Goal: Information Seeking & Learning: Learn about a topic

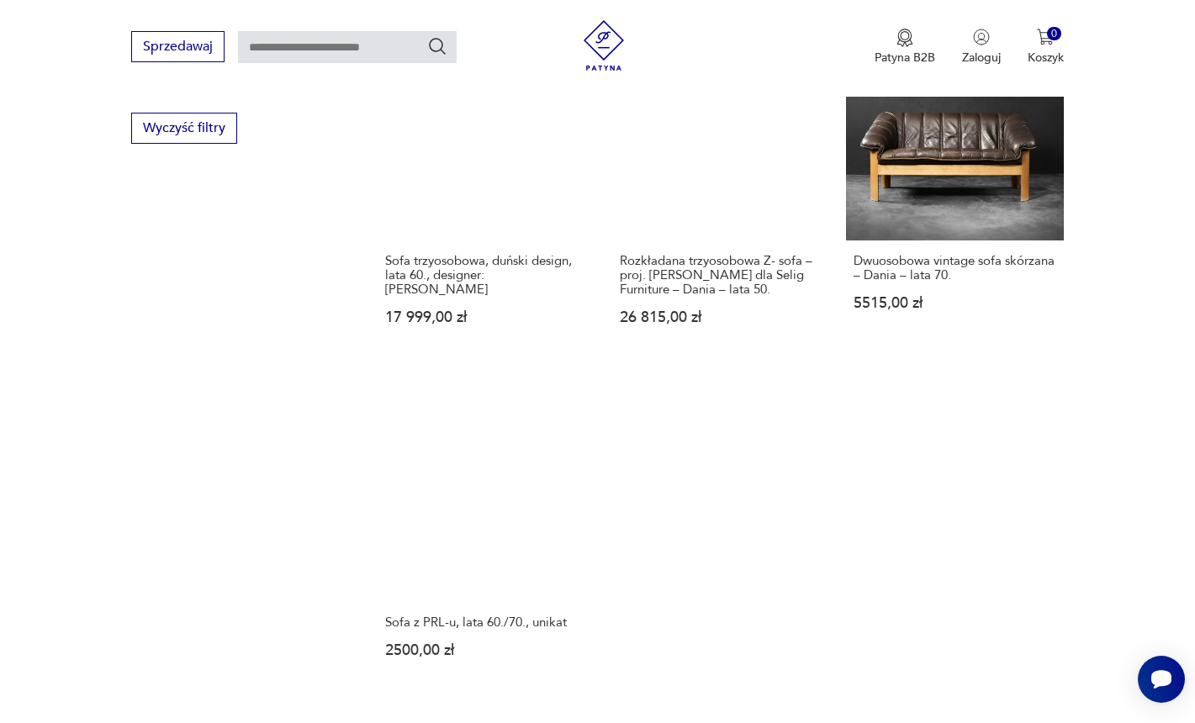
scroll to position [2269, 0]
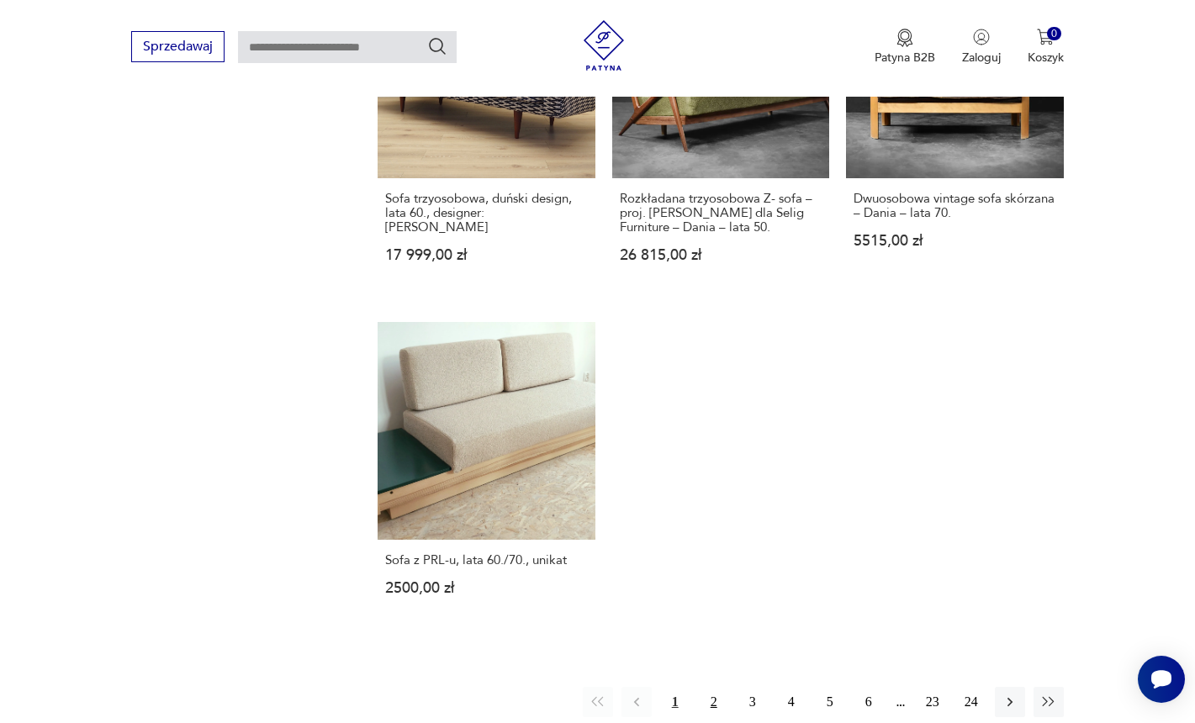
click at [718, 687] on button "2" at bounding box center [714, 702] width 30 height 30
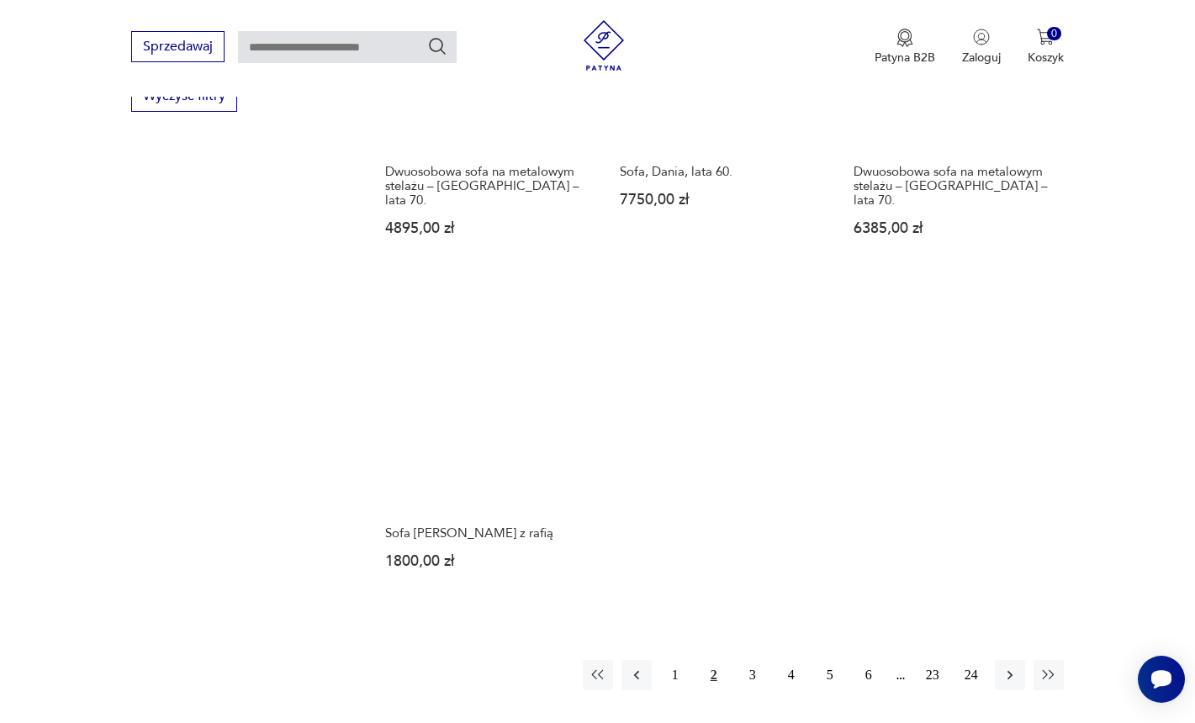
scroll to position [2257, 0]
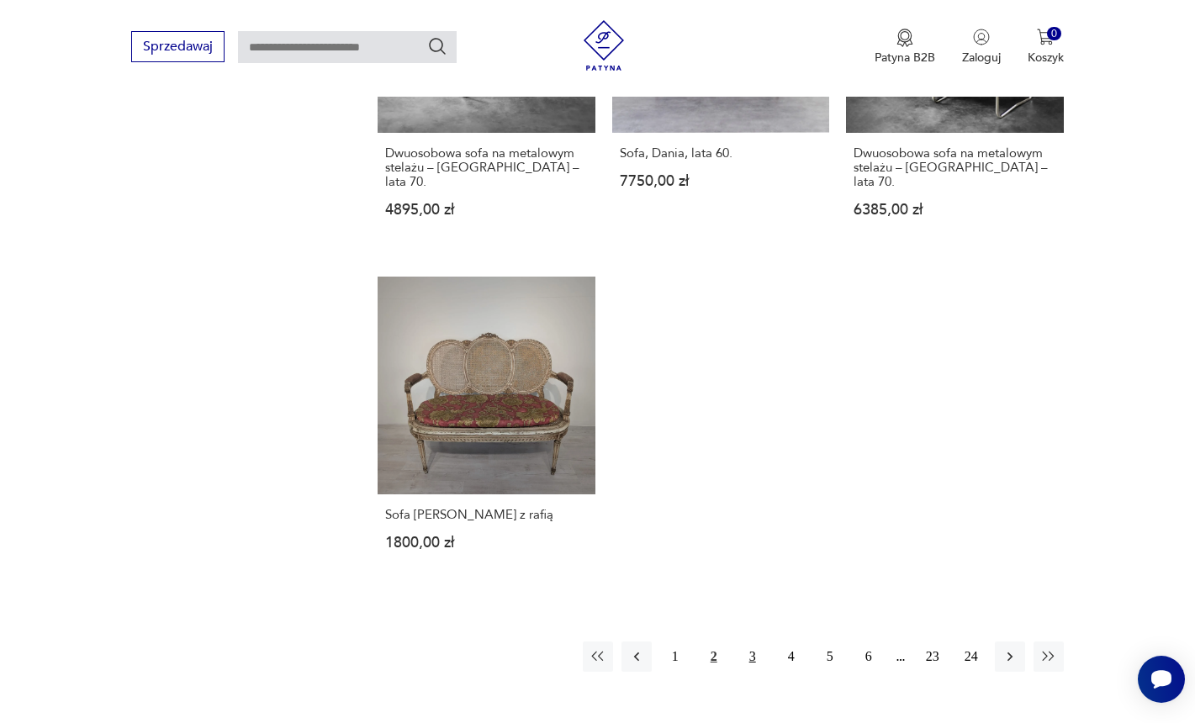
click at [758, 642] on button "3" at bounding box center [752, 657] width 30 height 30
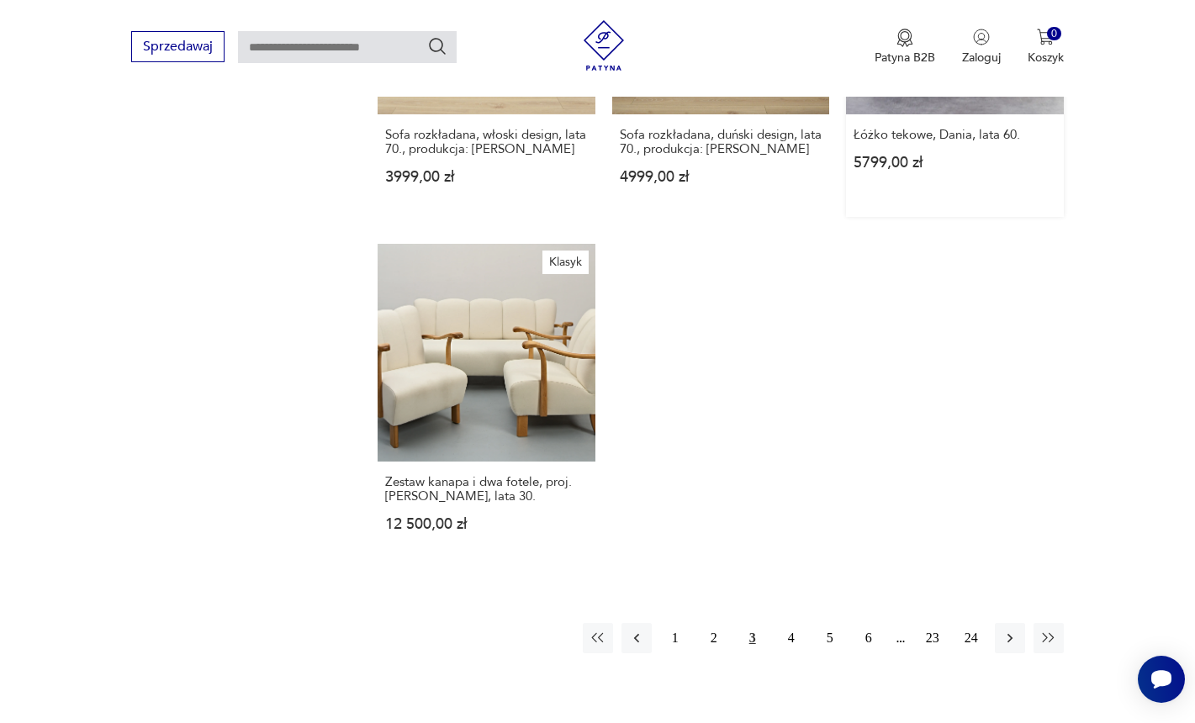
scroll to position [2320, 0]
click at [793, 621] on button "4" at bounding box center [791, 636] width 30 height 30
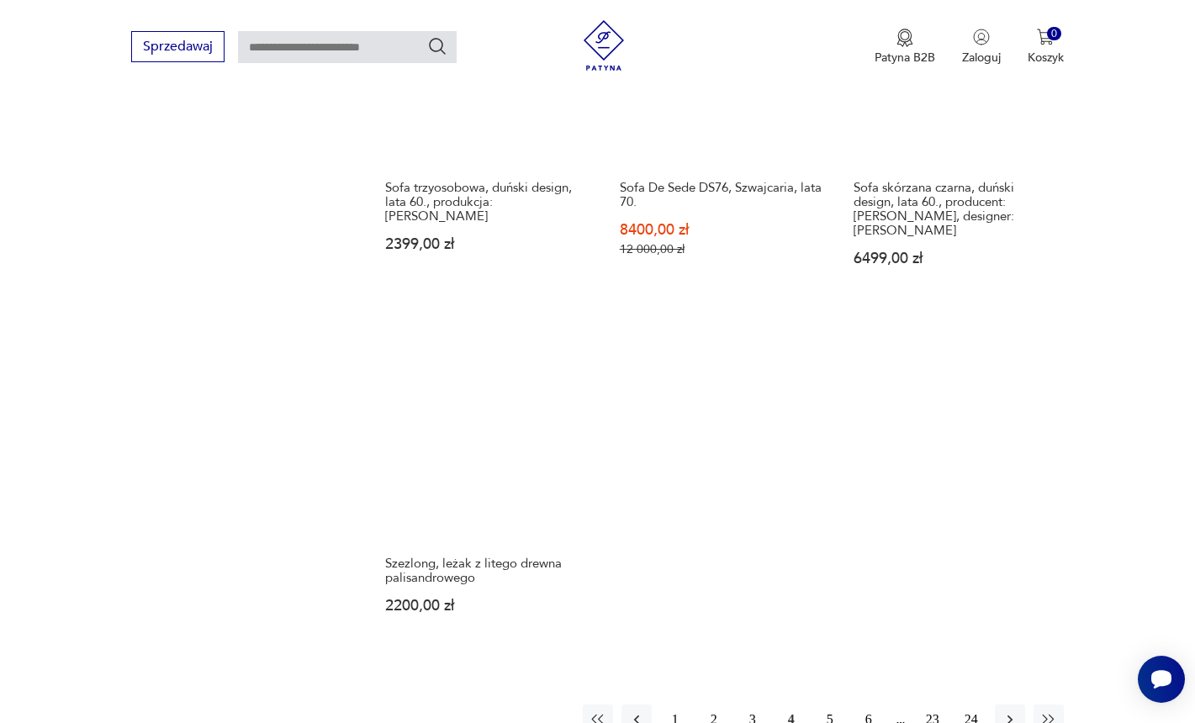
scroll to position [2293, 0]
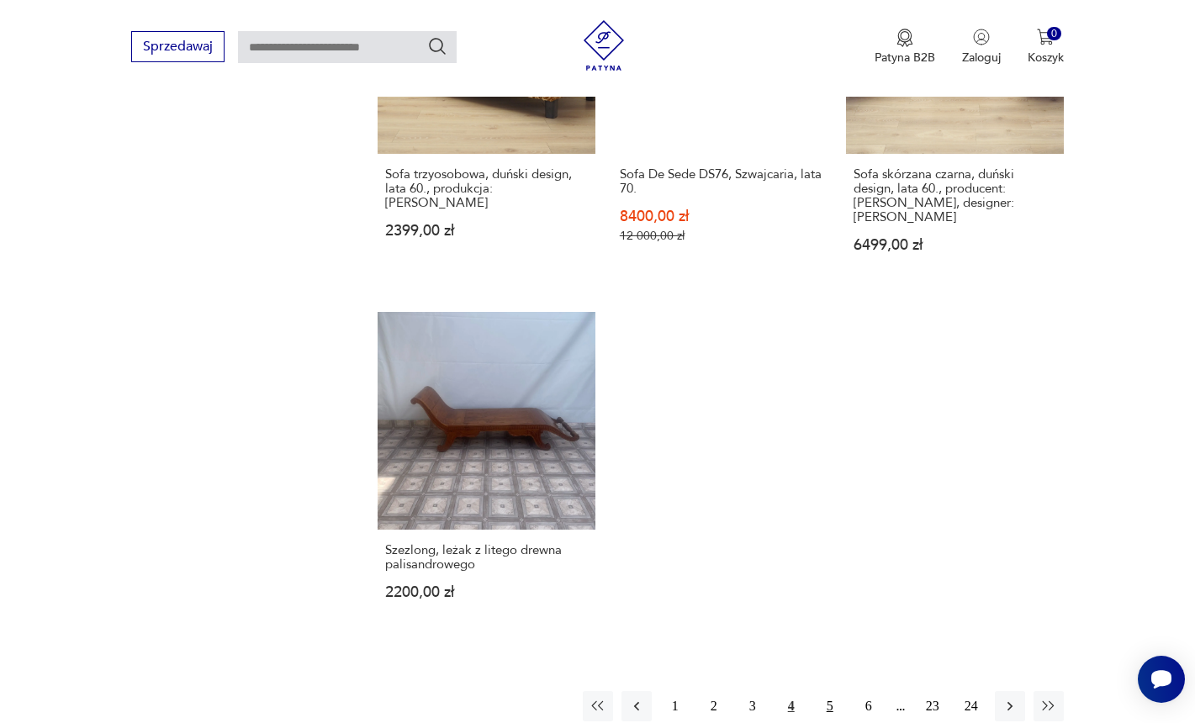
click at [826, 691] on button "5" at bounding box center [830, 706] width 30 height 30
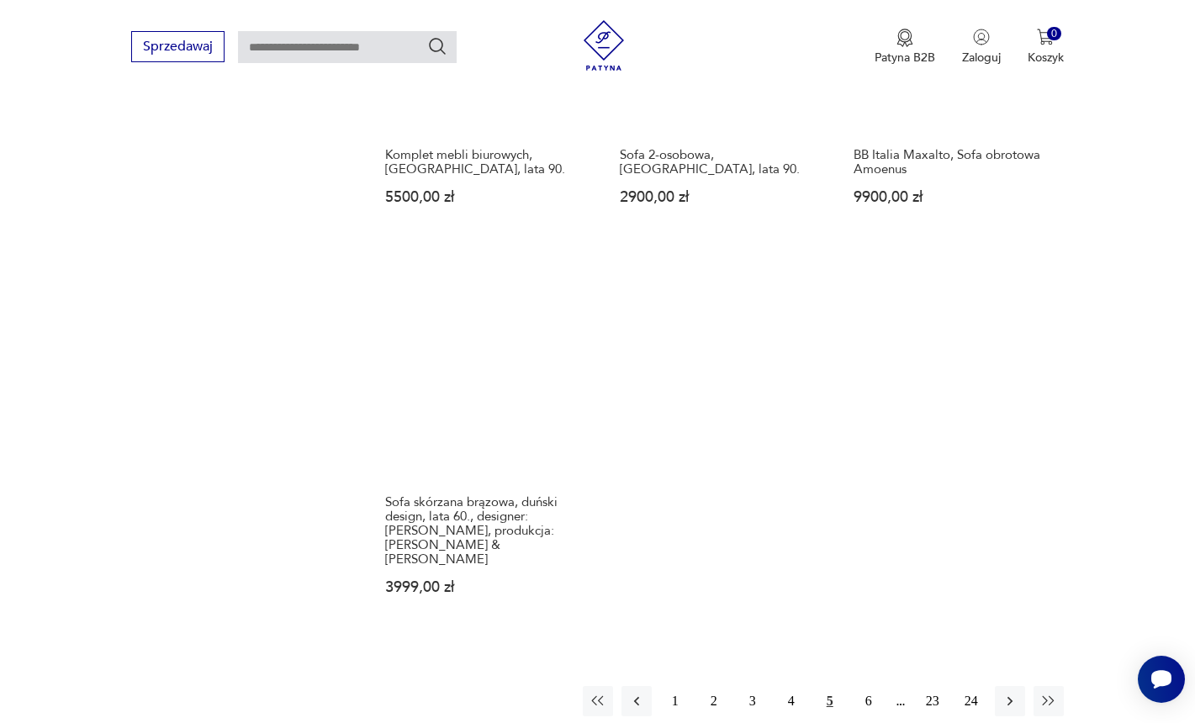
scroll to position [2353, 0]
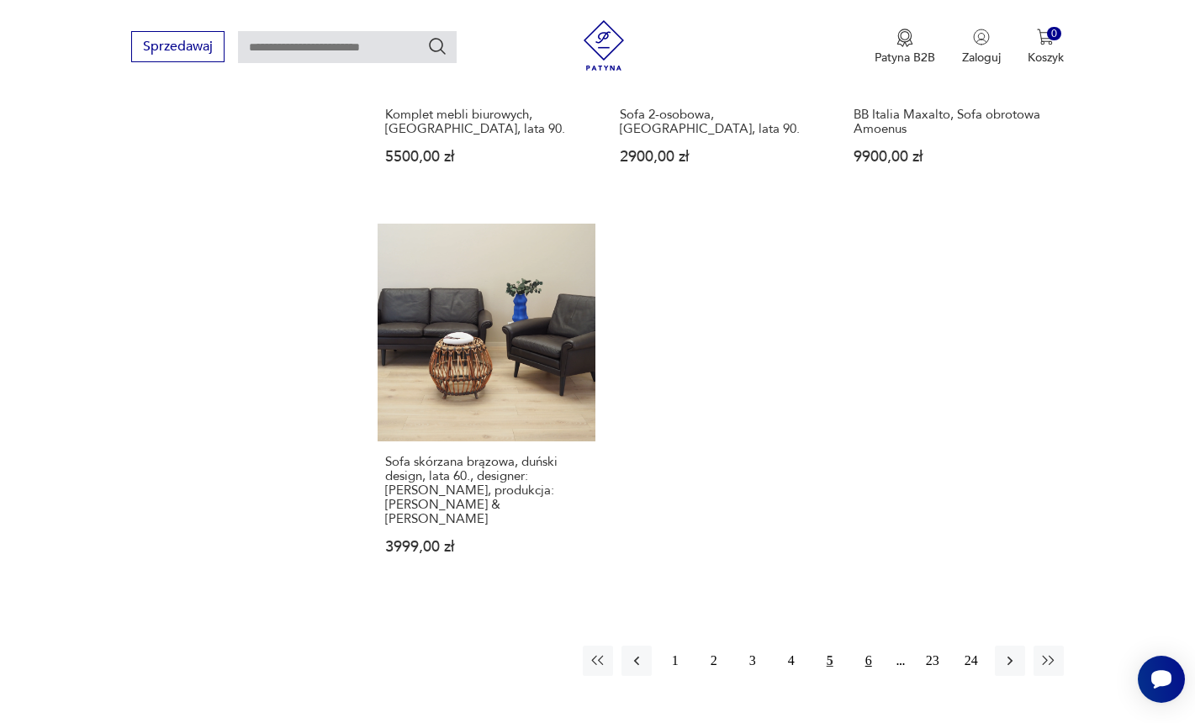
click at [864, 646] on button "6" at bounding box center [868, 661] width 30 height 30
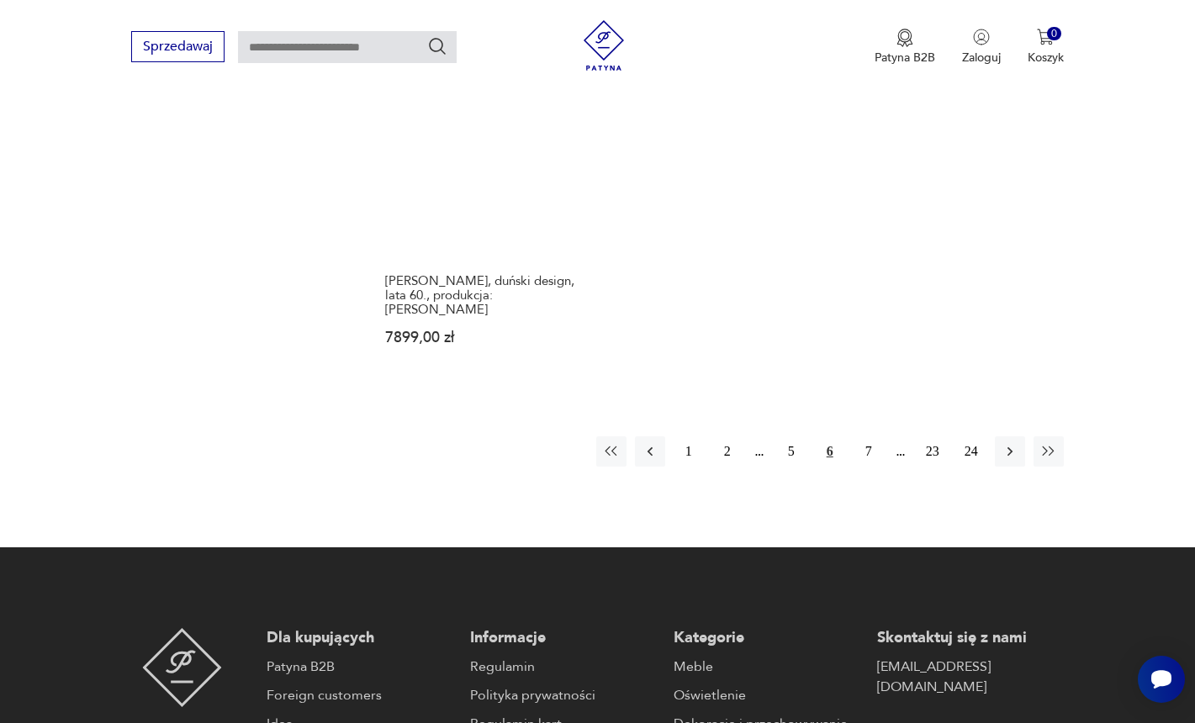
scroll to position [2522, 0]
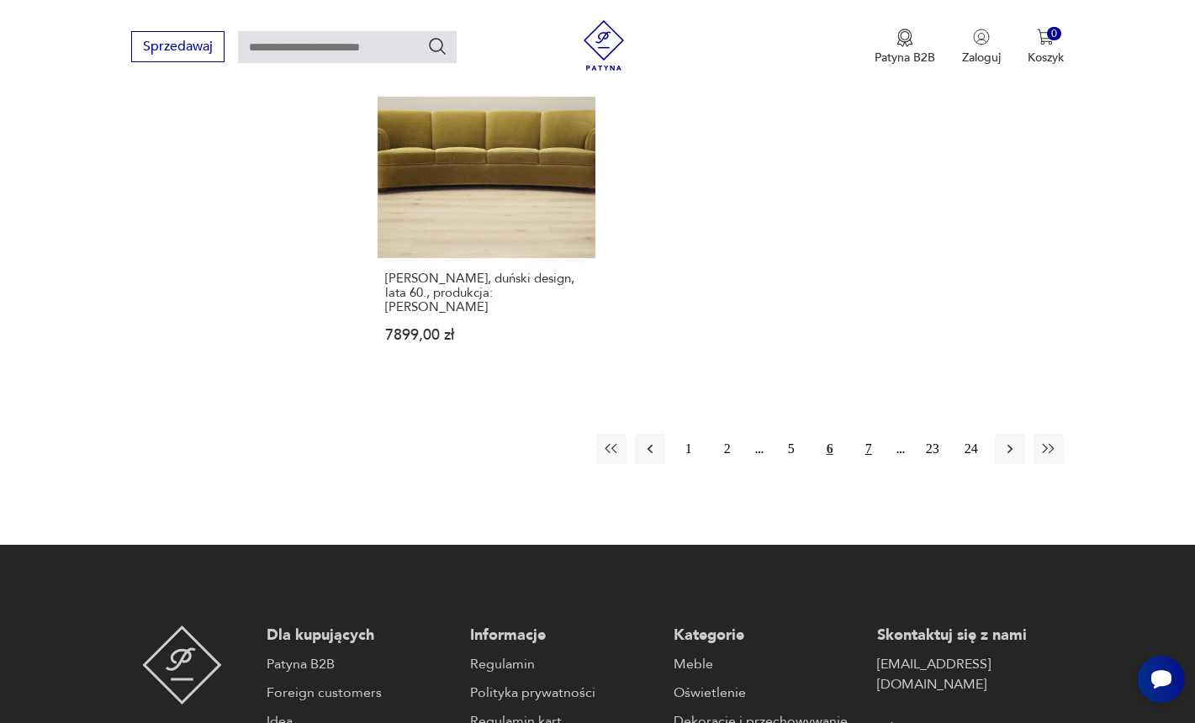
click at [869, 434] on button "7" at bounding box center [868, 449] width 30 height 30
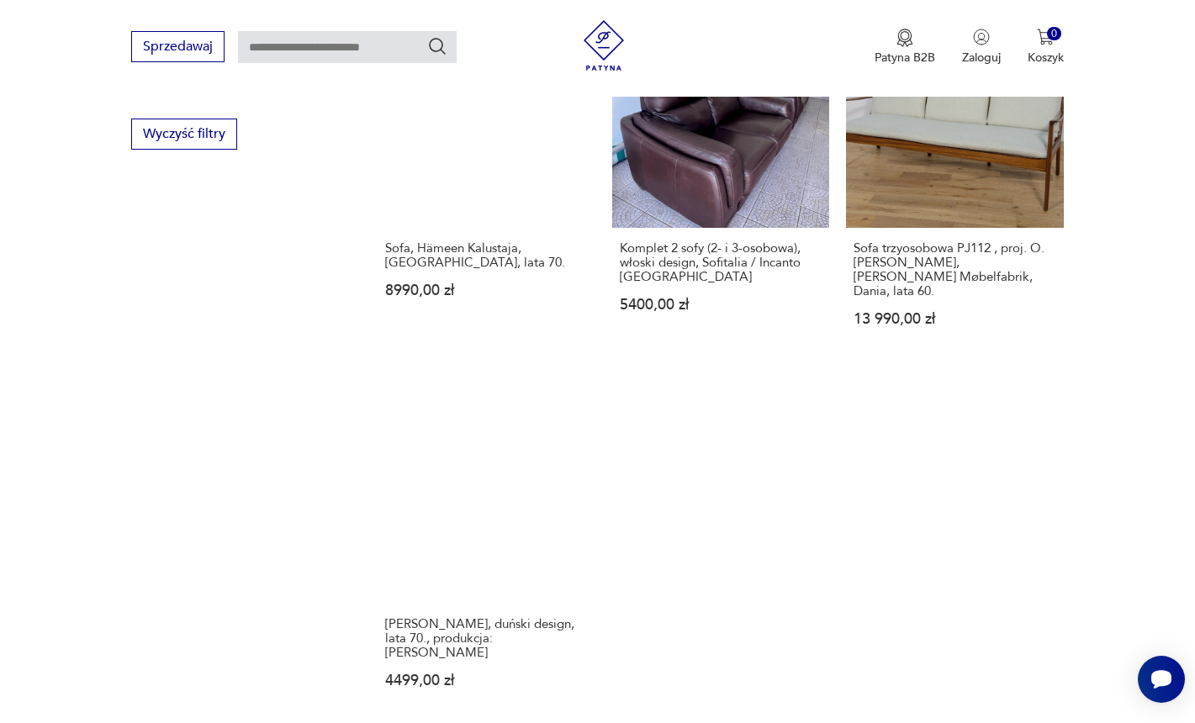
scroll to position [2359, 0]
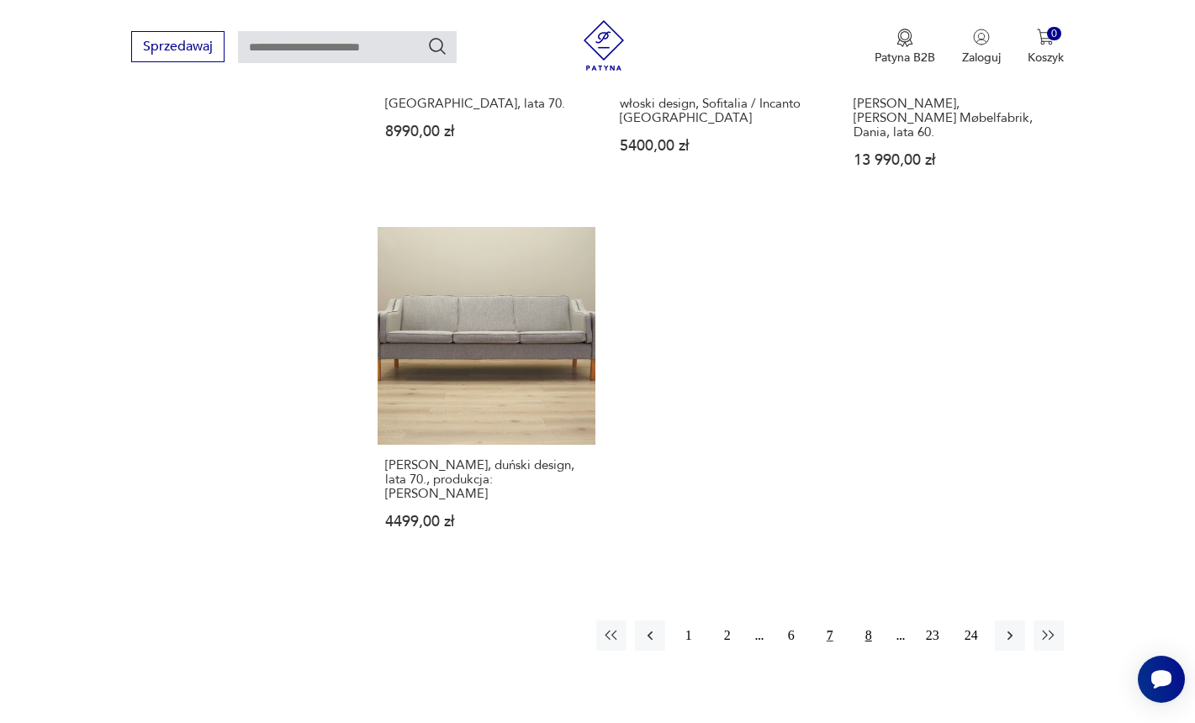
click at [861, 621] on button "8" at bounding box center [868, 636] width 30 height 30
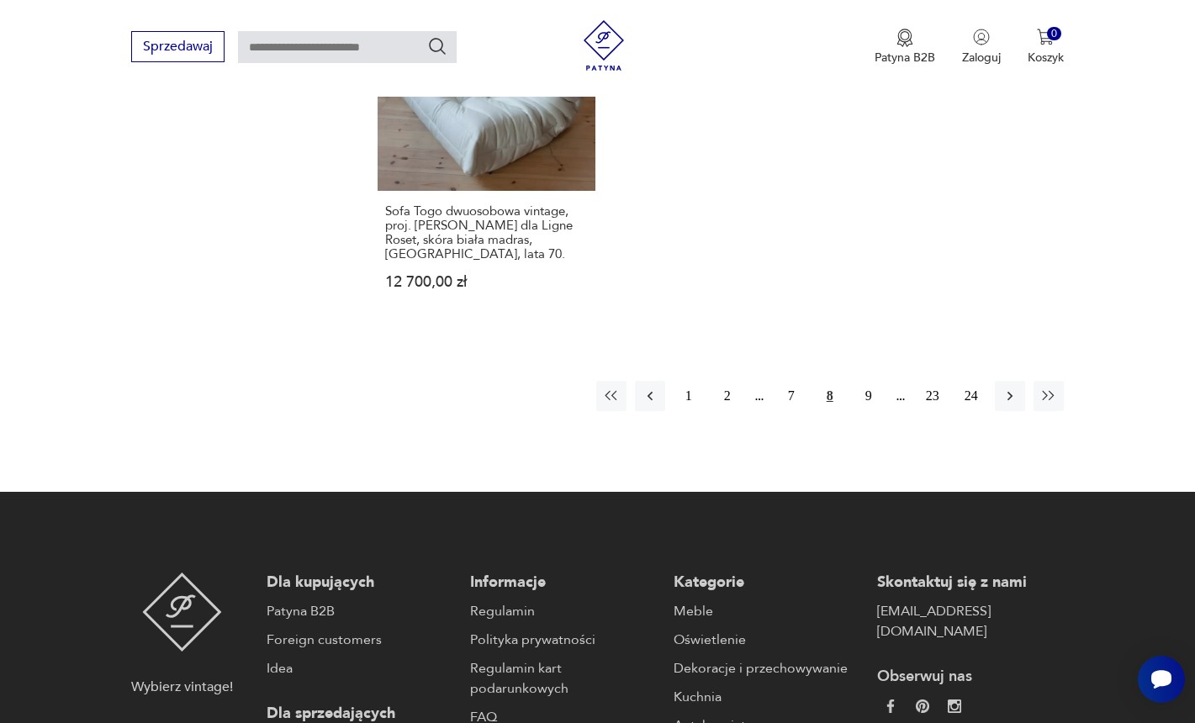
scroll to position [2741, 0]
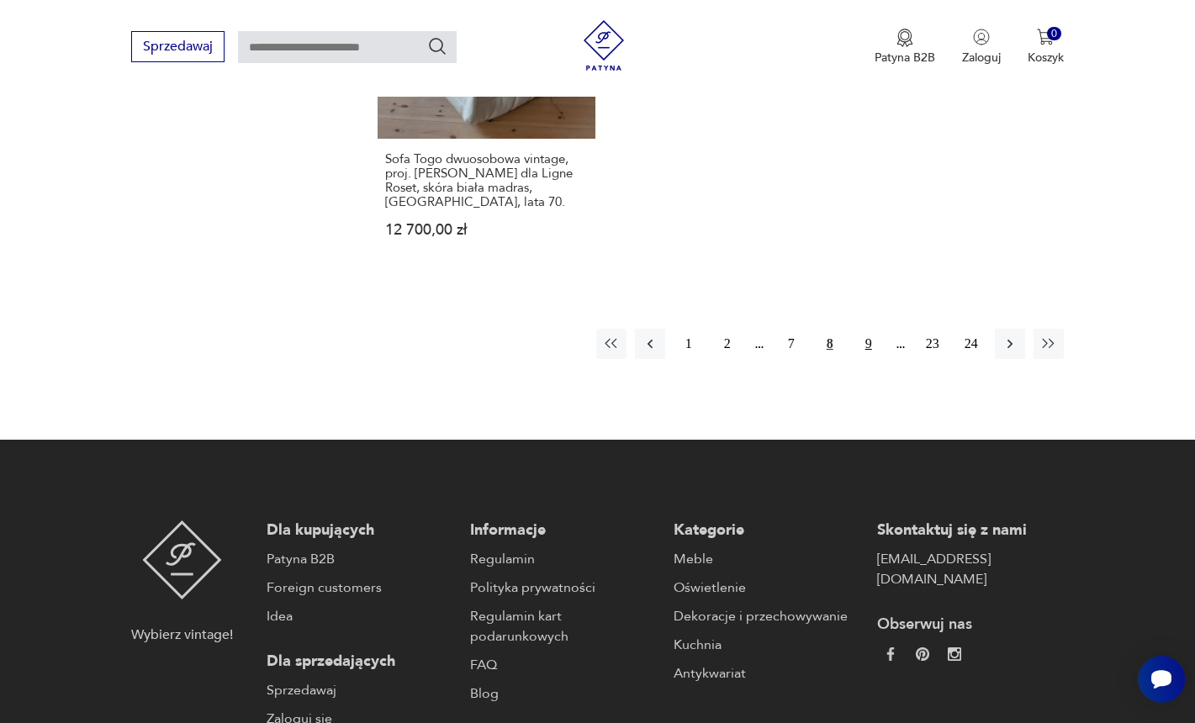
click at [864, 329] on button "9" at bounding box center [868, 344] width 30 height 30
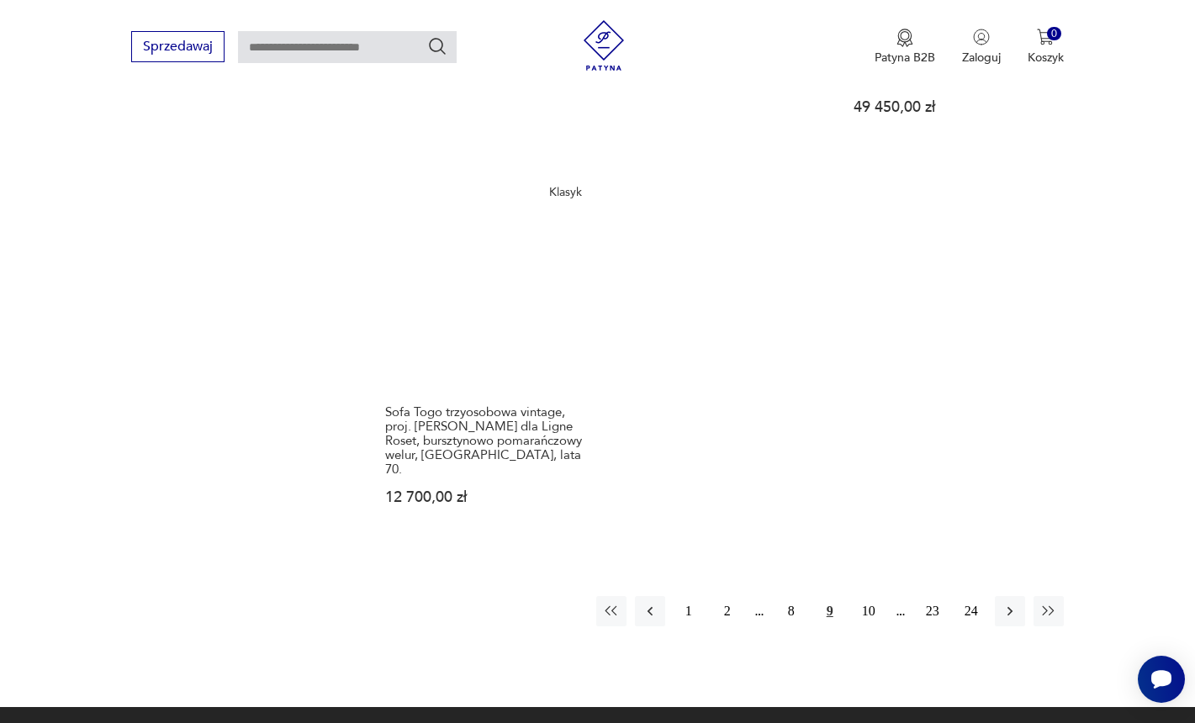
scroll to position [2739, 0]
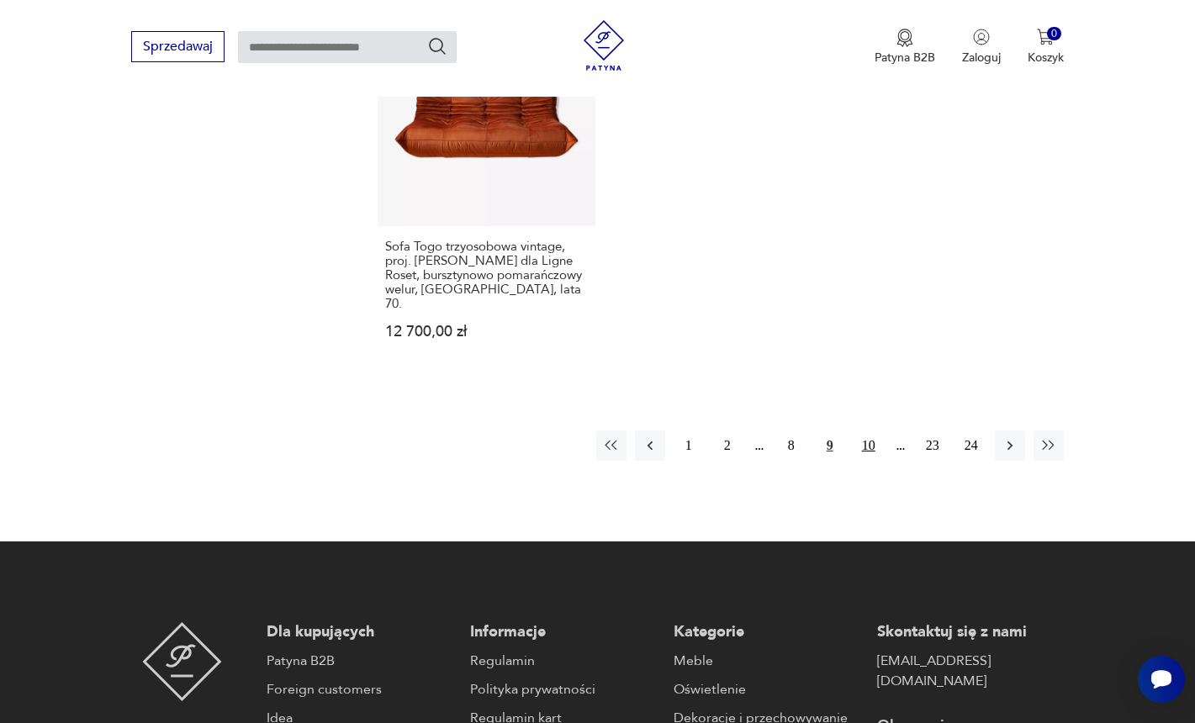
click at [872, 431] on button "10" at bounding box center [868, 446] width 30 height 30
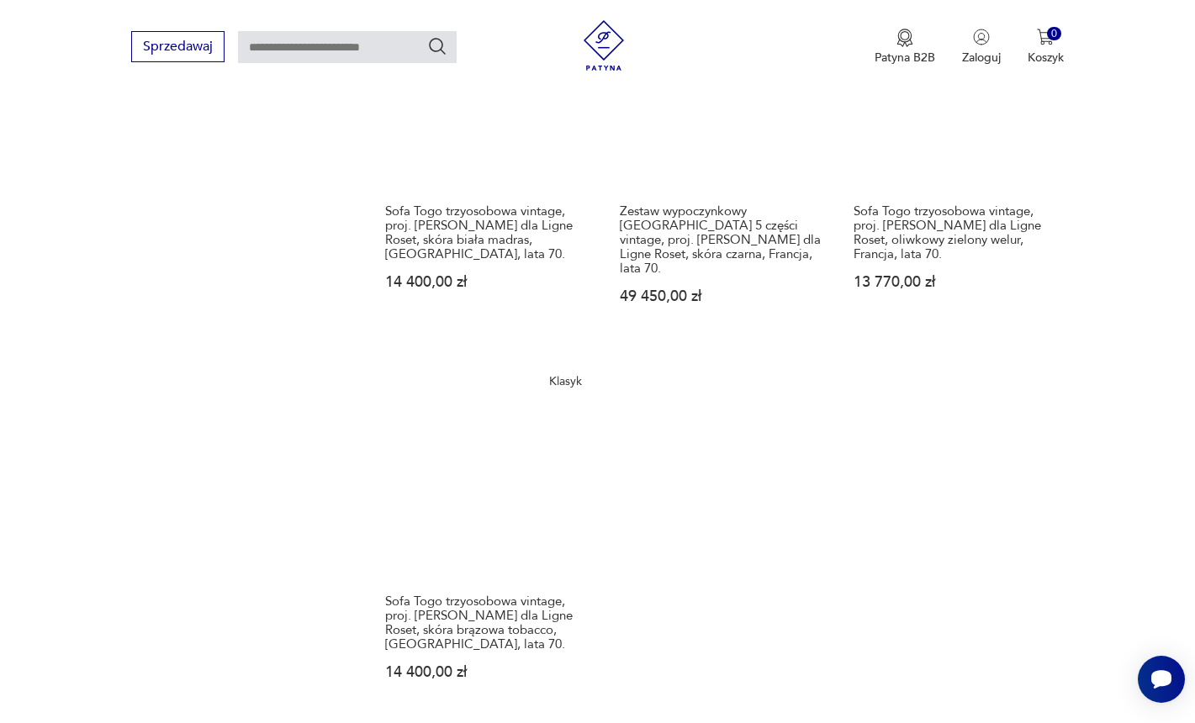
scroll to position [2397, 0]
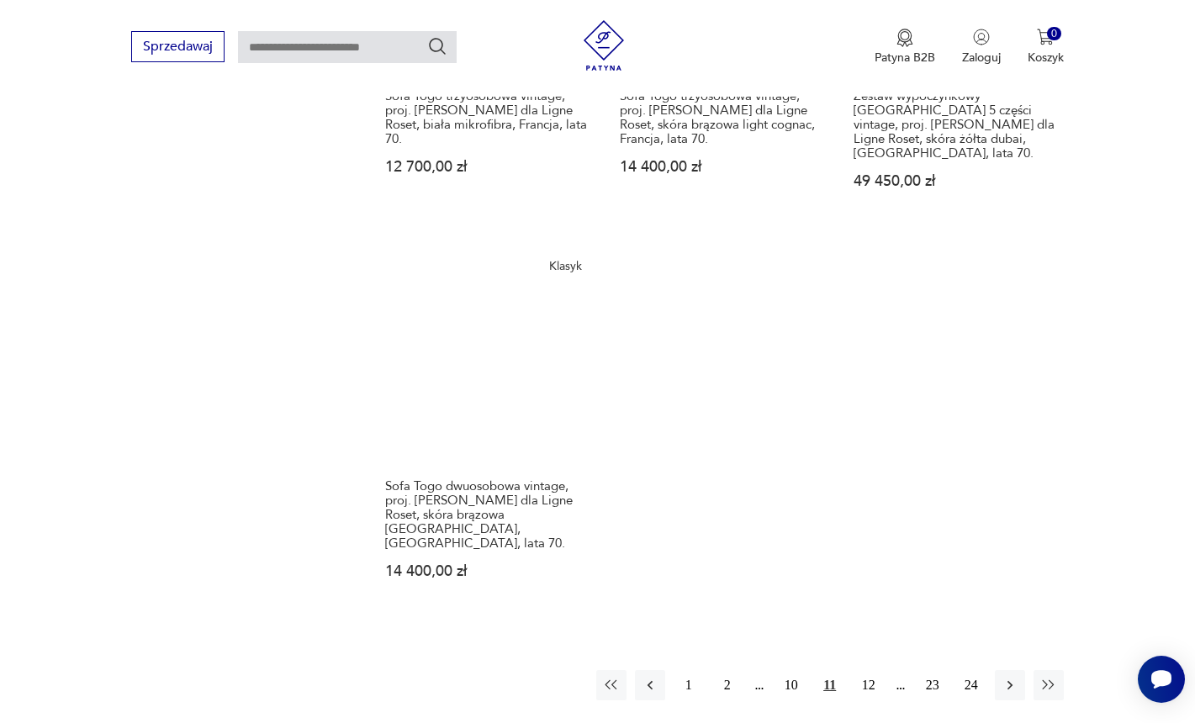
scroll to position [2508, 0]
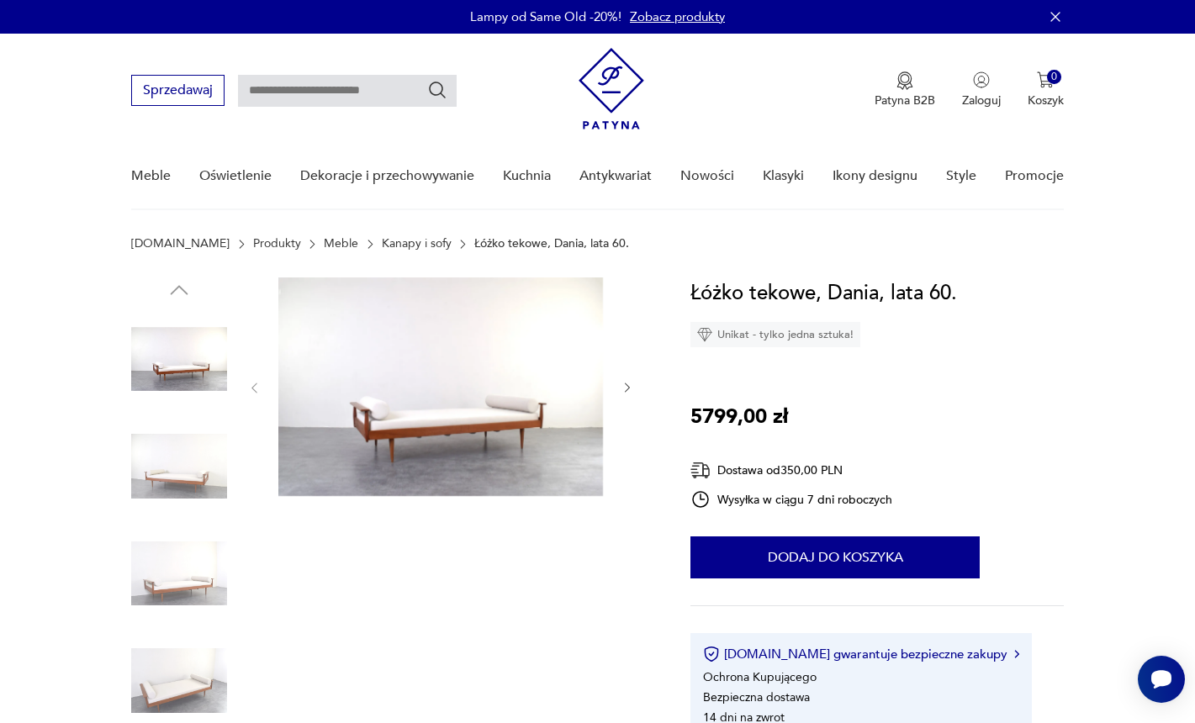
click at [193, 453] on img at bounding box center [179, 467] width 96 height 96
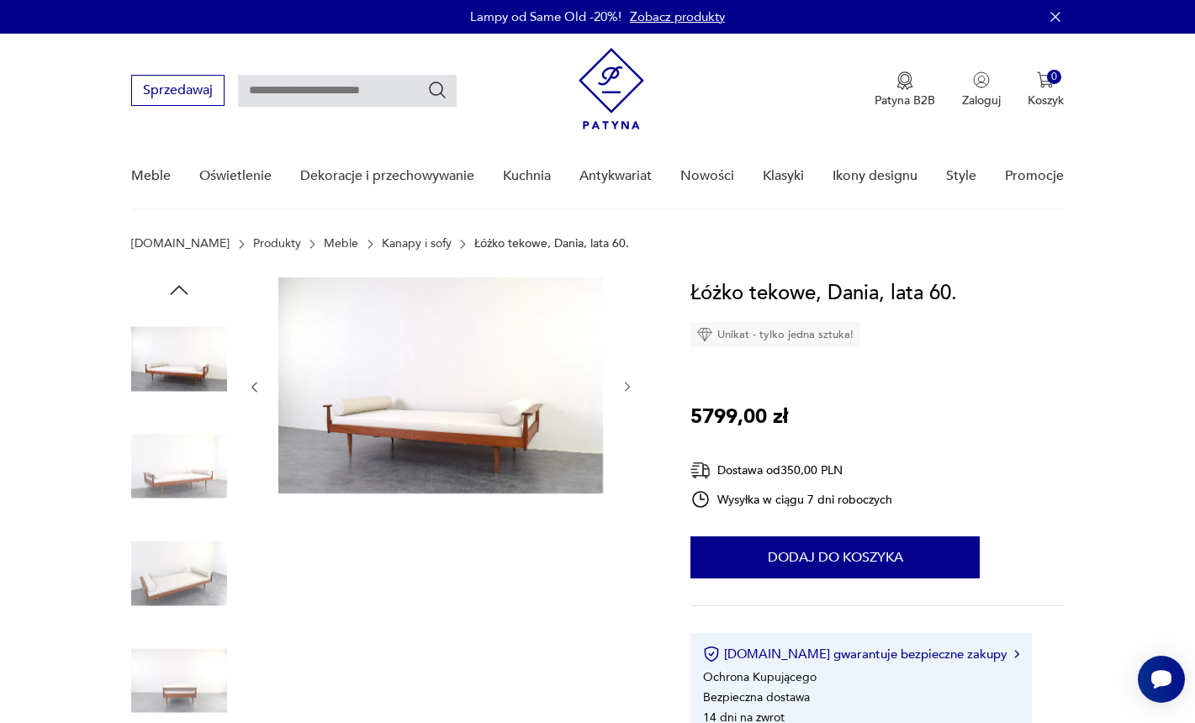
click at [193, 453] on img at bounding box center [179, 467] width 96 height 96
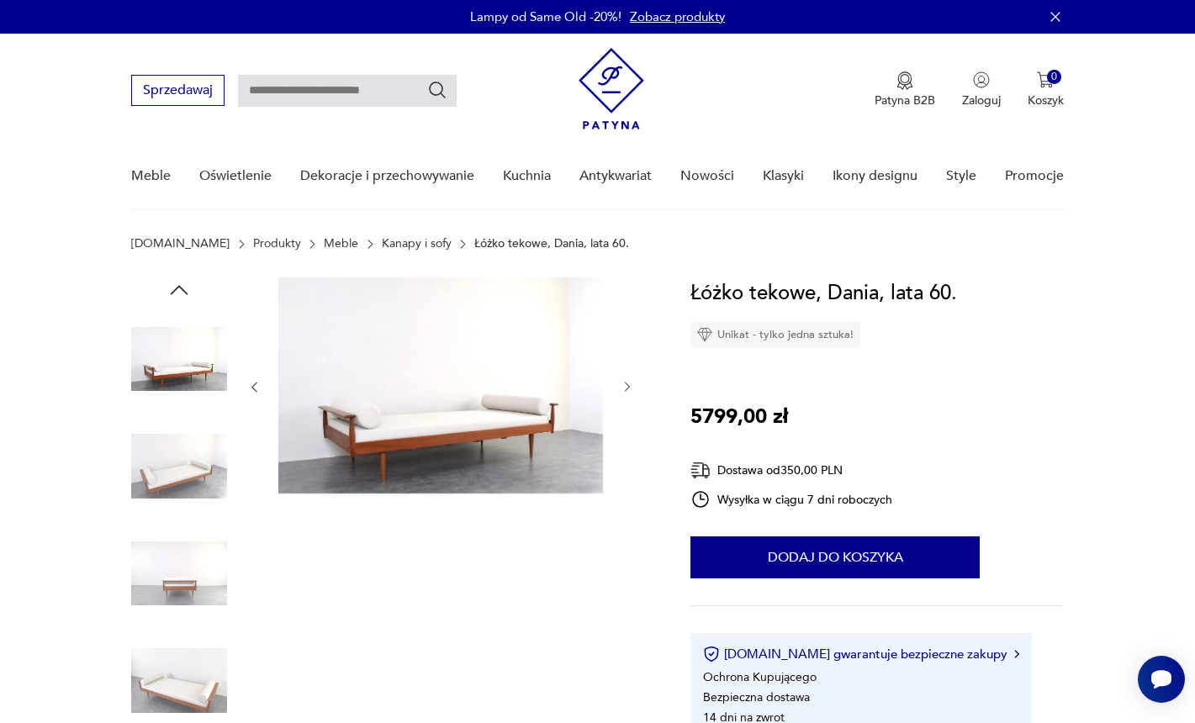
click at [193, 453] on img at bounding box center [179, 467] width 96 height 96
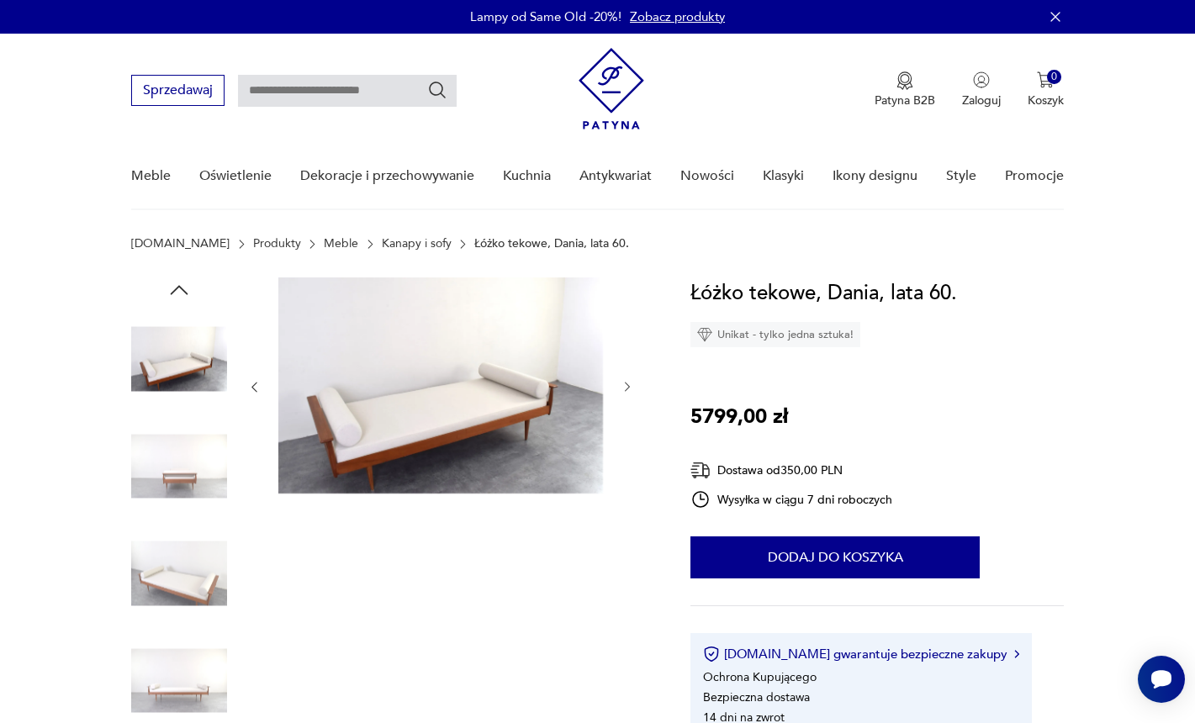
click at [193, 453] on img at bounding box center [179, 467] width 96 height 96
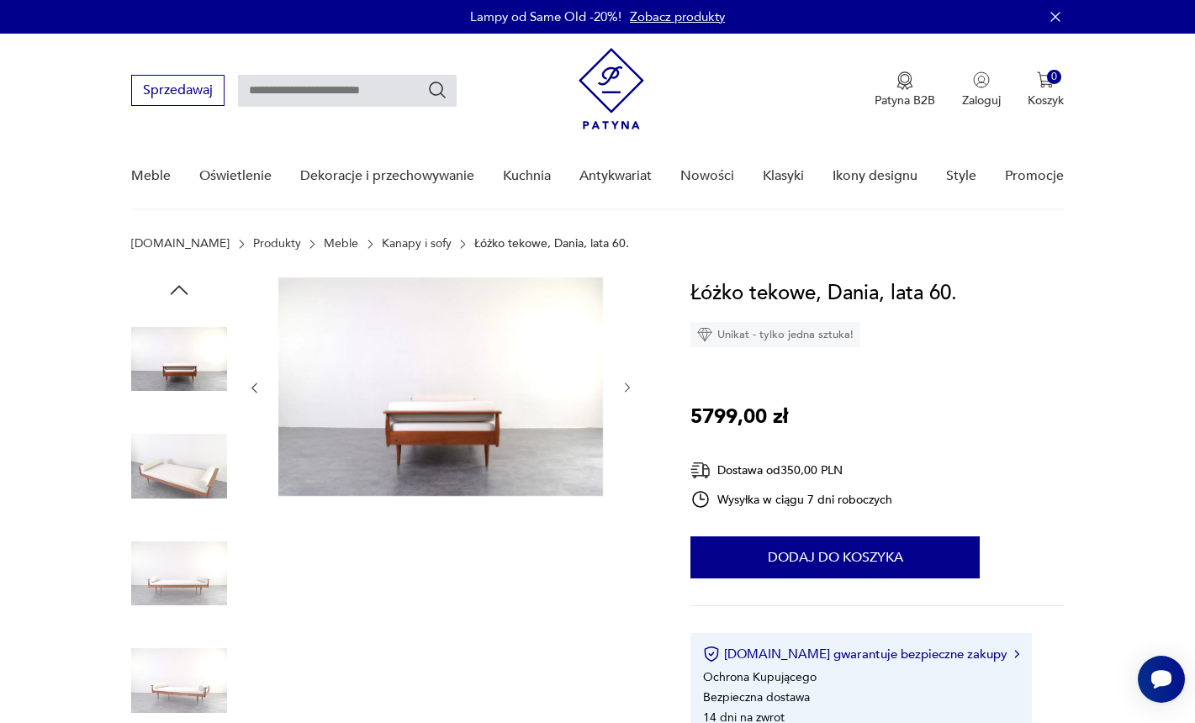
click at [193, 457] on img at bounding box center [179, 467] width 96 height 96
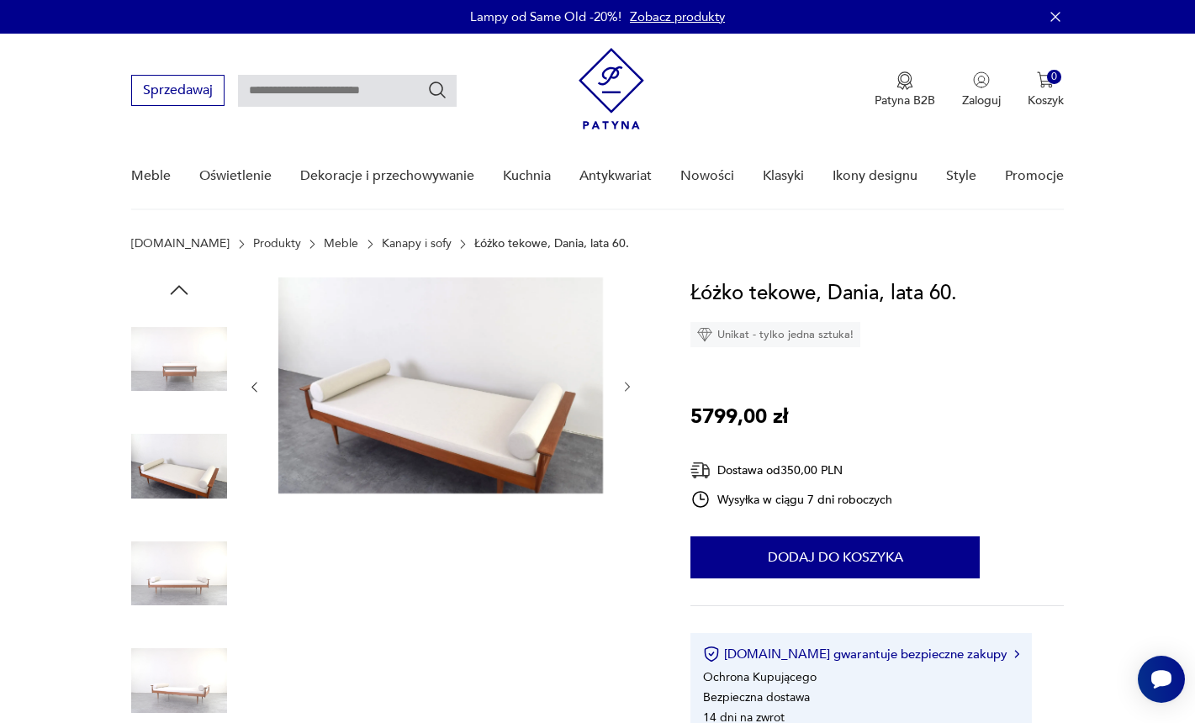
click at [189, 508] on img at bounding box center [179, 467] width 96 height 96
click at [185, 531] on img at bounding box center [179, 574] width 96 height 96
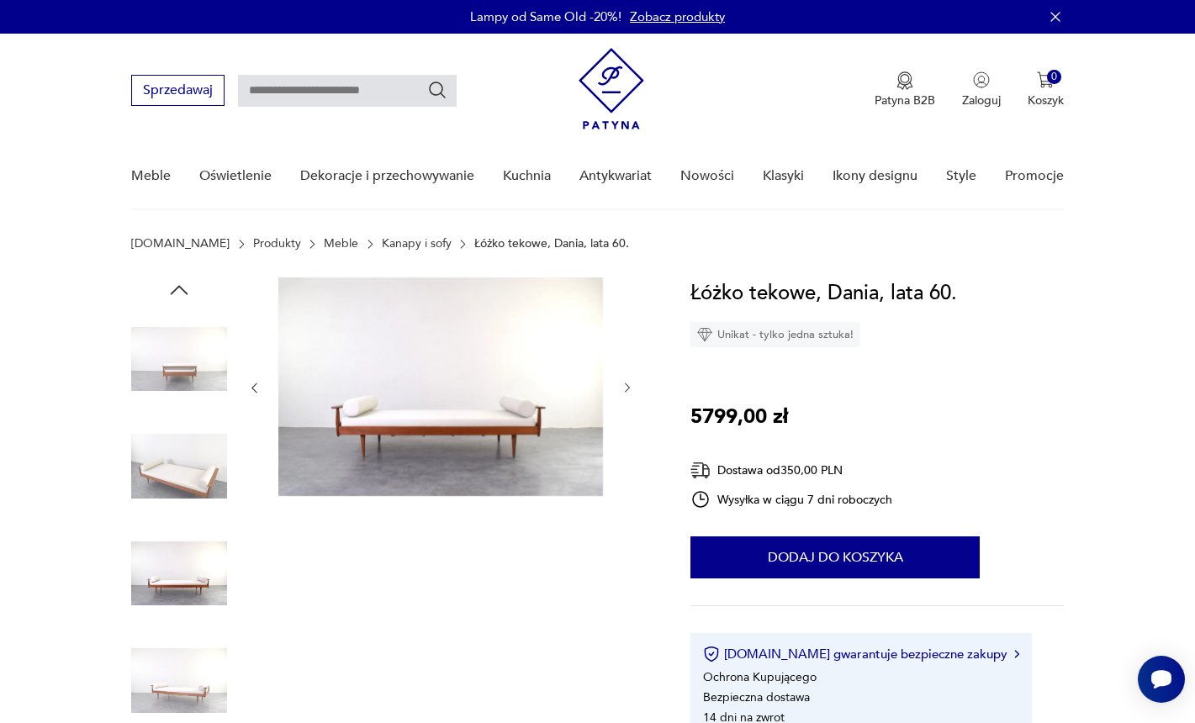
click at [179, 594] on img at bounding box center [179, 574] width 96 height 96
click at [188, 579] on img at bounding box center [179, 574] width 96 height 96
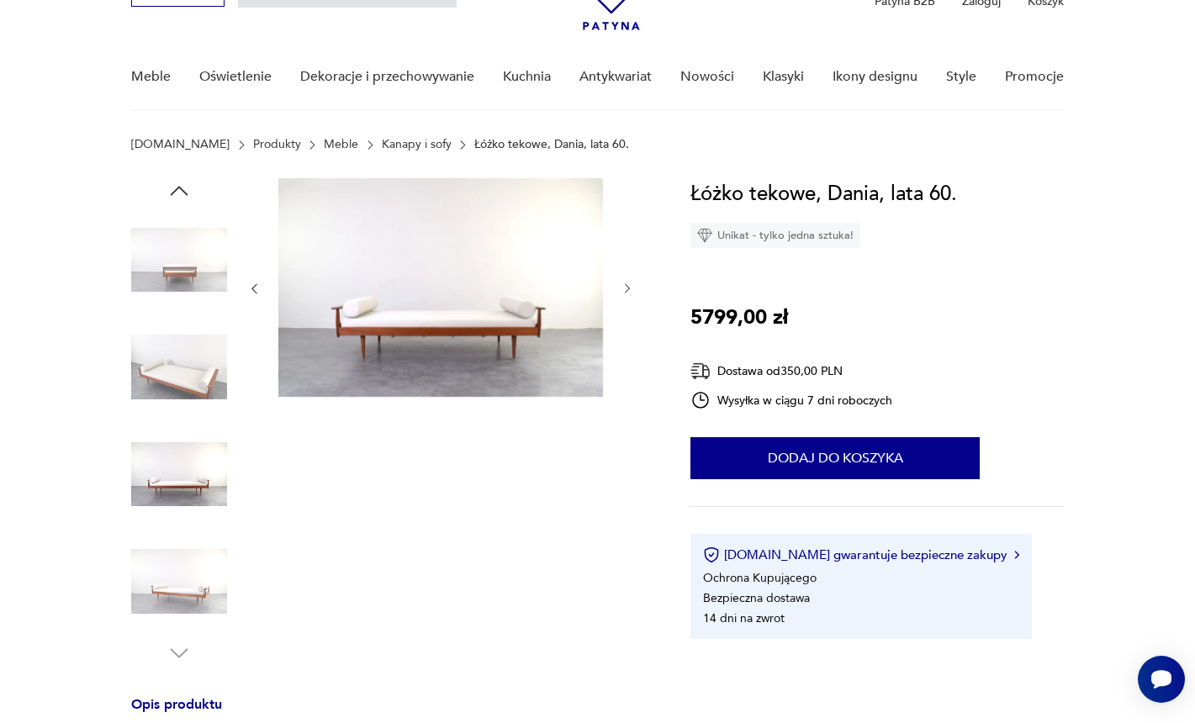
scroll to position [109, 0]
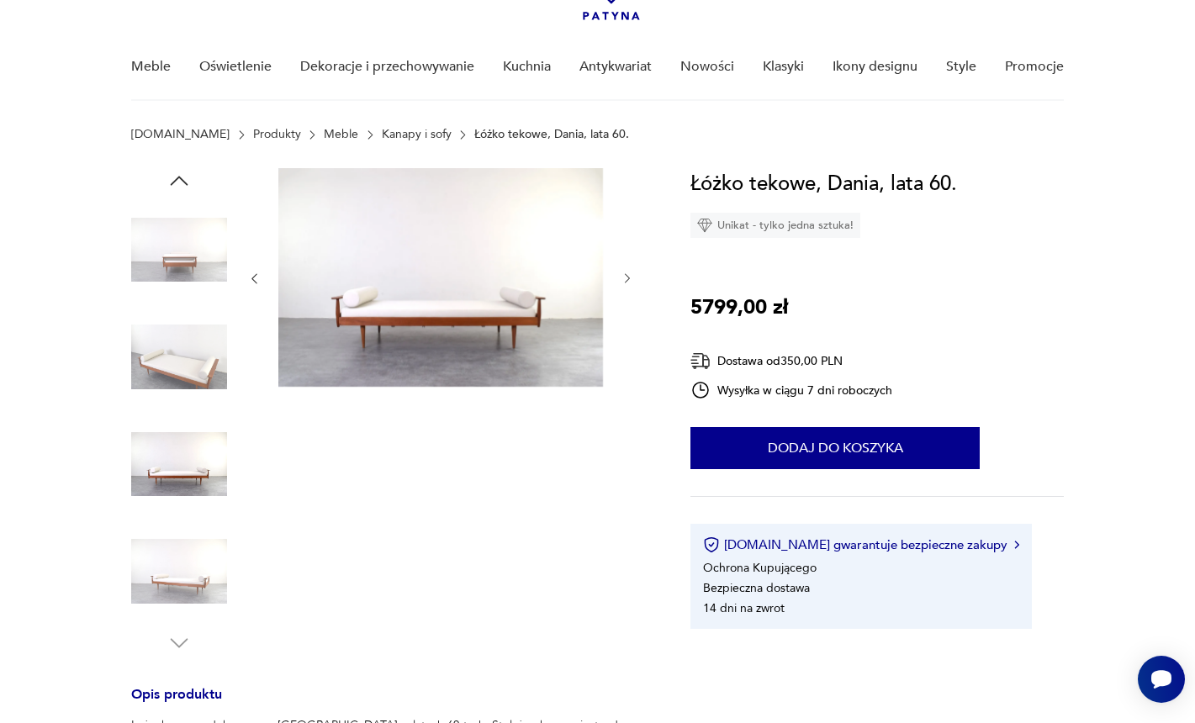
click at [188, 593] on img at bounding box center [179, 572] width 96 height 96
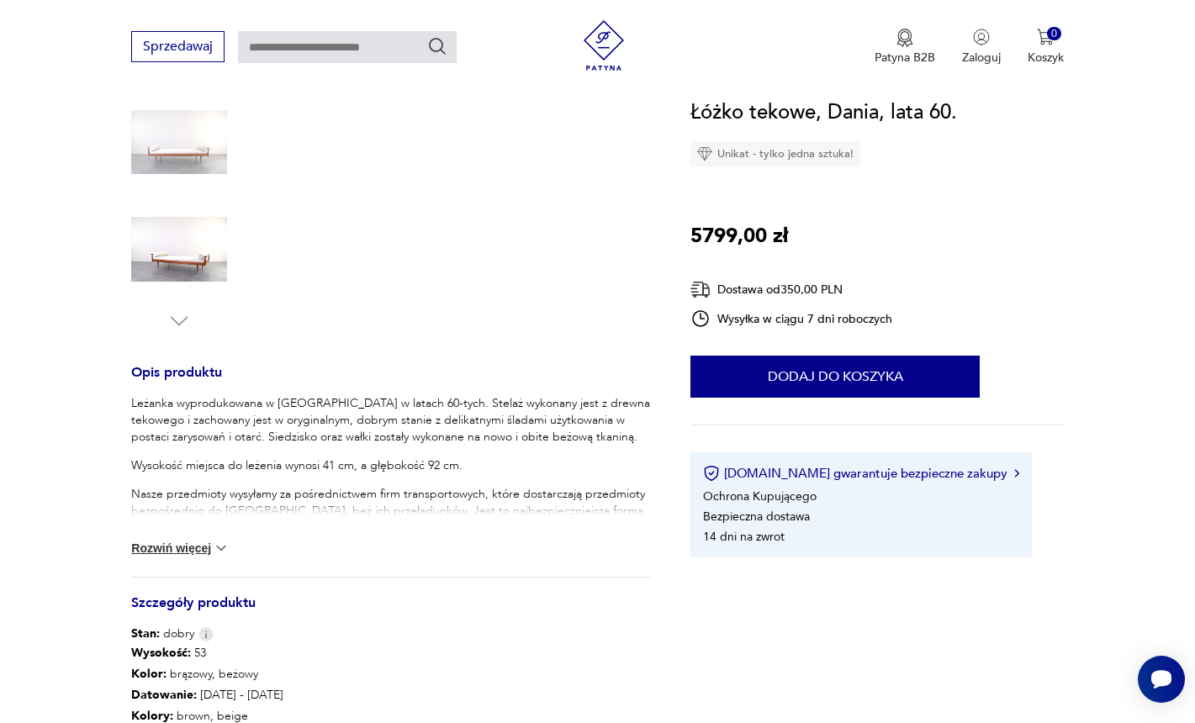
scroll to position [432, 0]
click at [216, 546] on img at bounding box center [221, 547] width 17 height 17
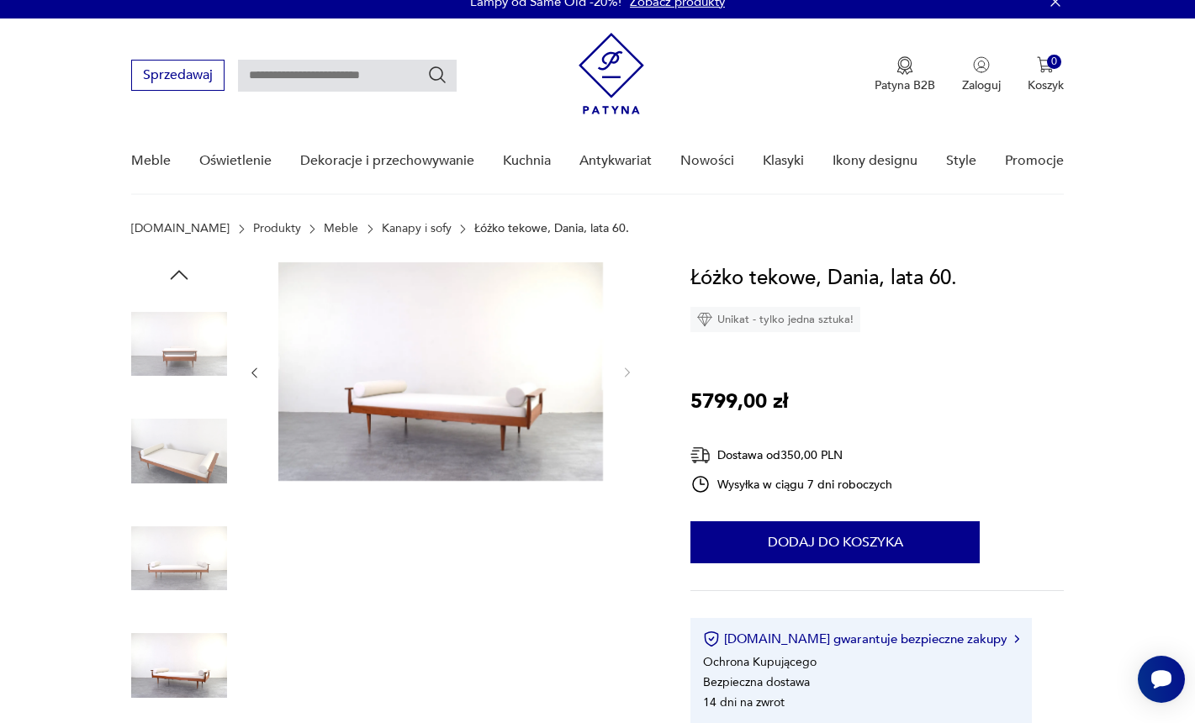
scroll to position [0, 0]
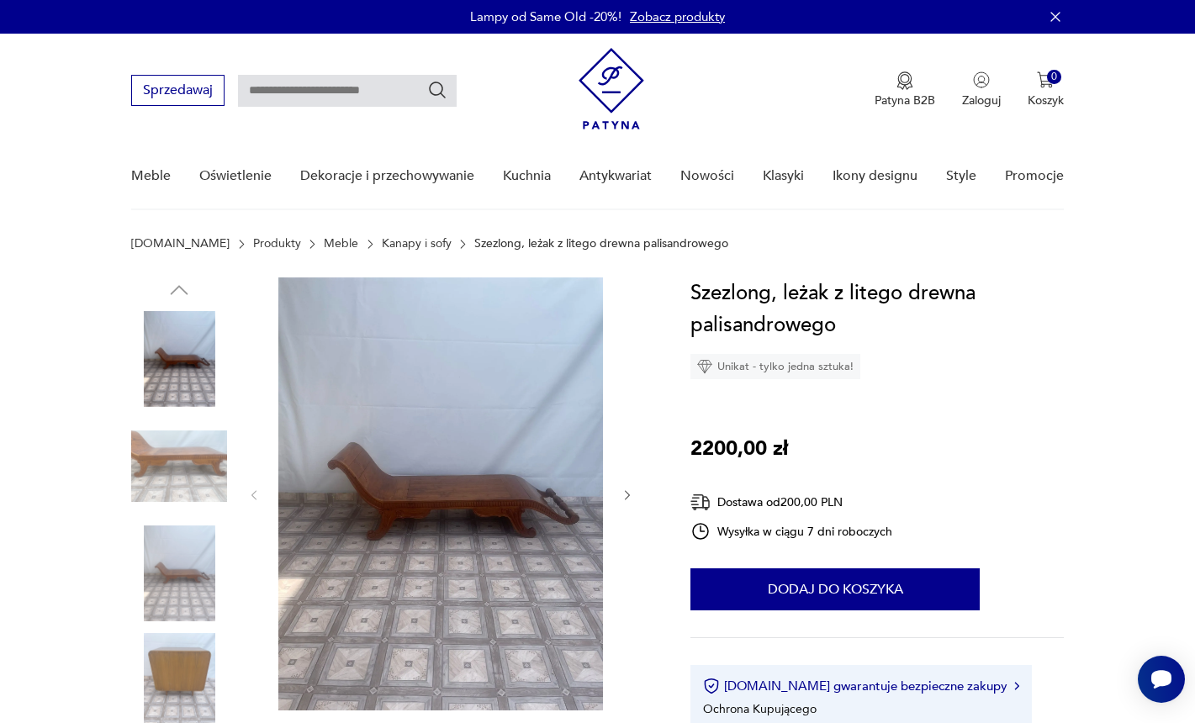
click at [176, 468] on img at bounding box center [179, 467] width 96 height 96
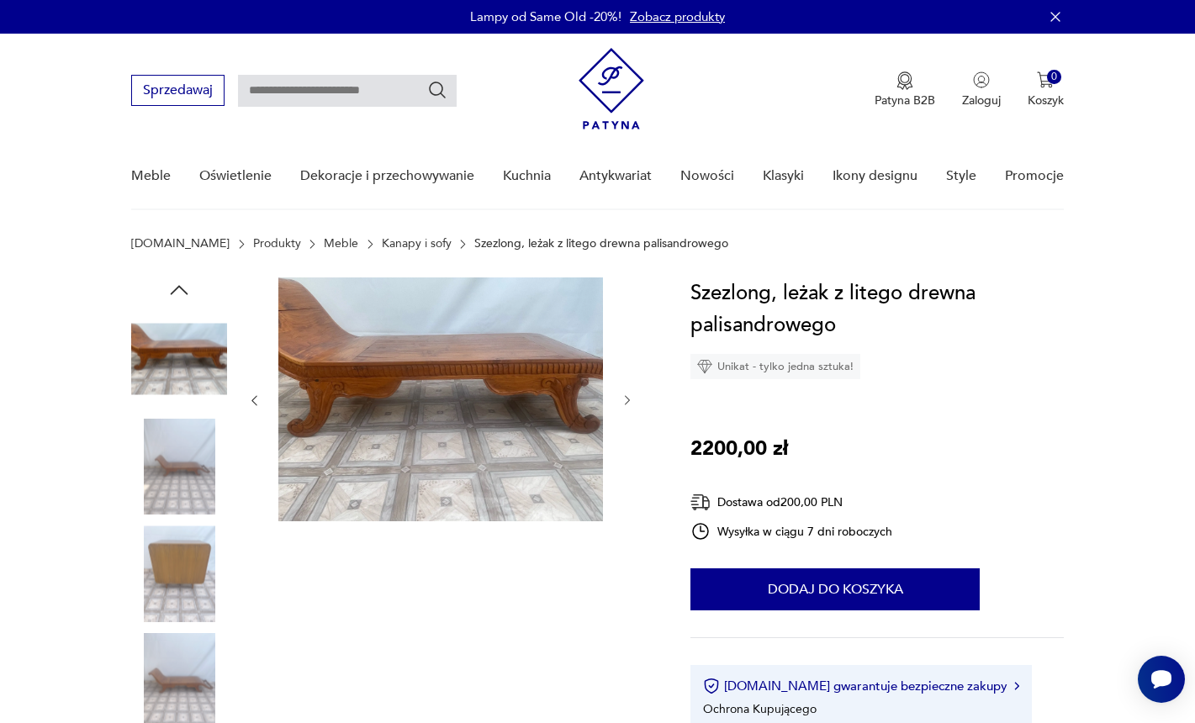
click at [185, 436] on img at bounding box center [179, 467] width 96 height 96
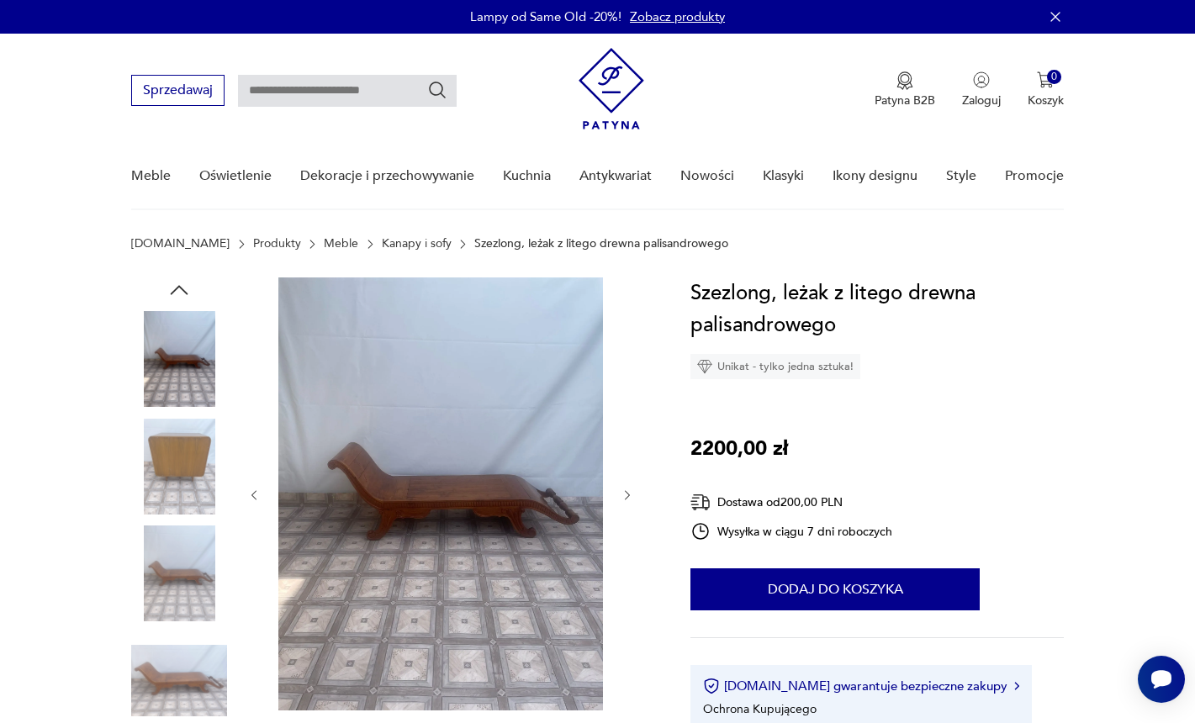
click at [185, 450] on img at bounding box center [179, 467] width 96 height 96
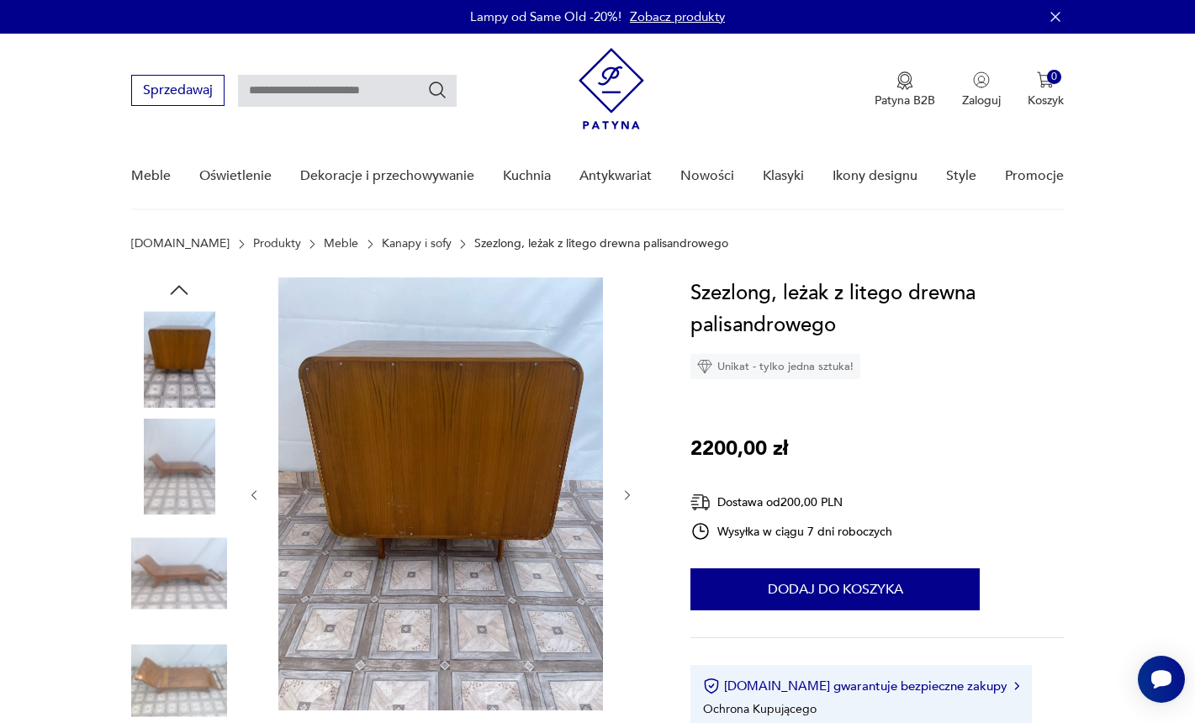
click at [185, 454] on img at bounding box center [179, 467] width 96 height 96
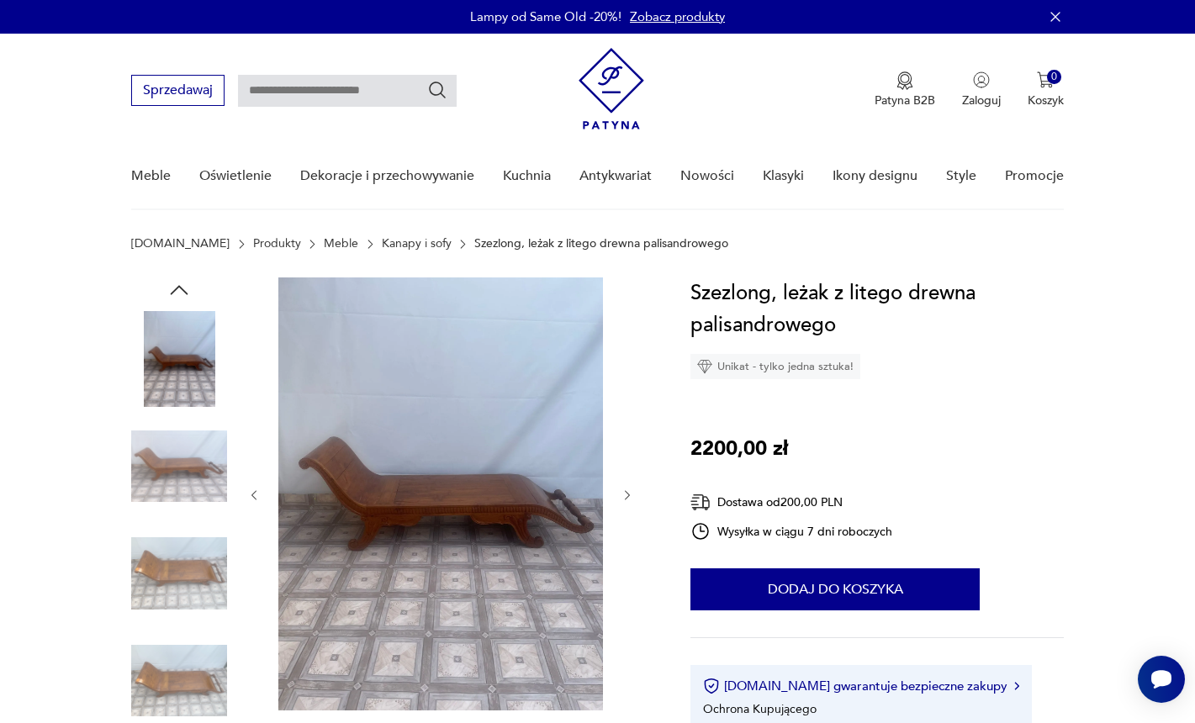
click at [188, 473] on img at bounding box center [179, 467] width 96 height 96
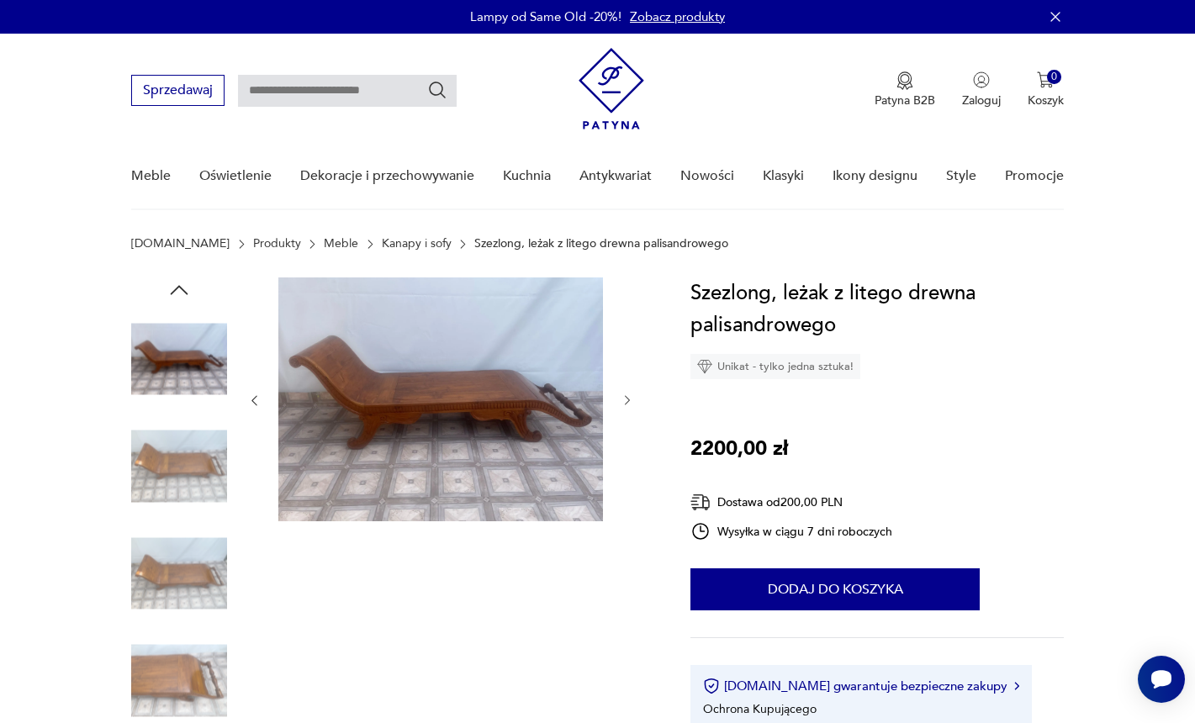
click at [188, 468] on img at bounding box center [179, 467] width 96 height 96
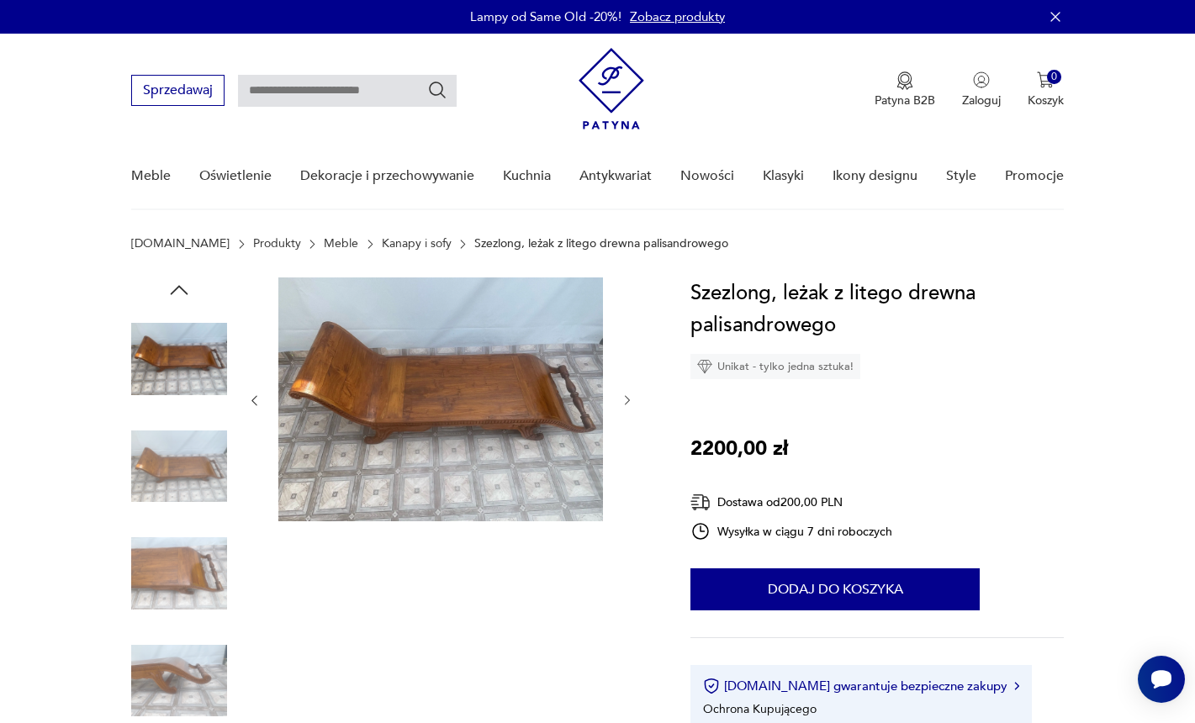
click at [188, 468] on img at bounding box center [179, 467] width 96 height 96
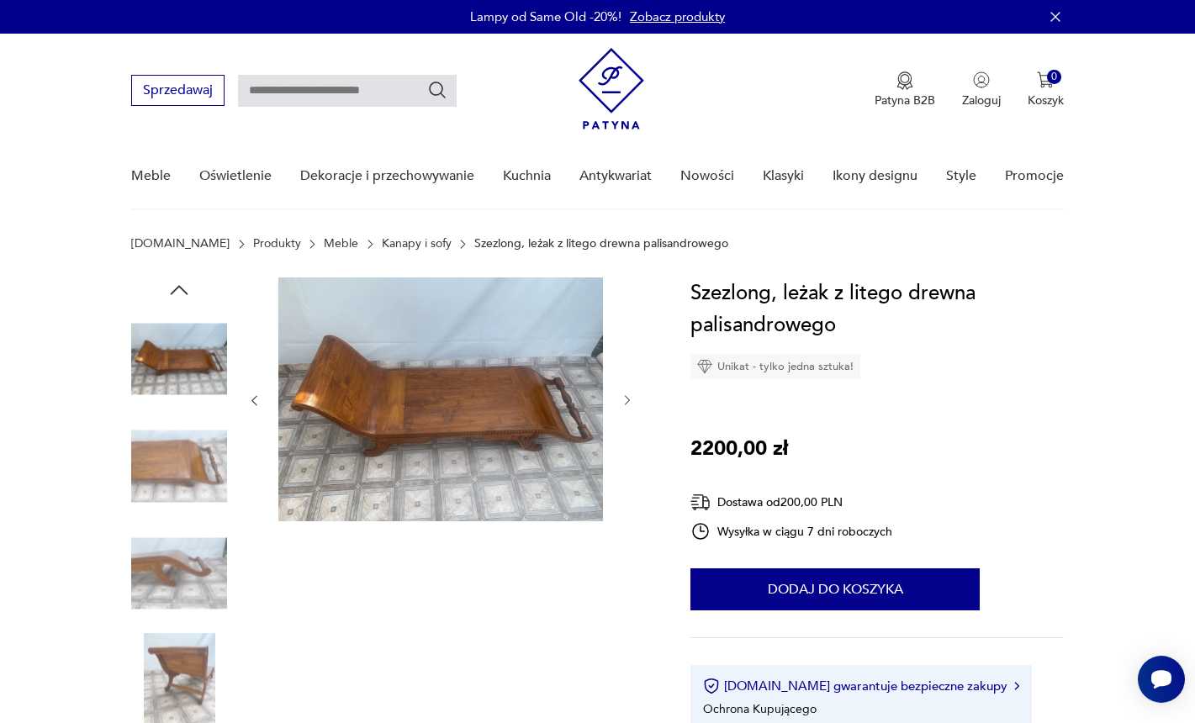
click at [188, 468] on img at bounding box center [179, 467] width 96 height 96
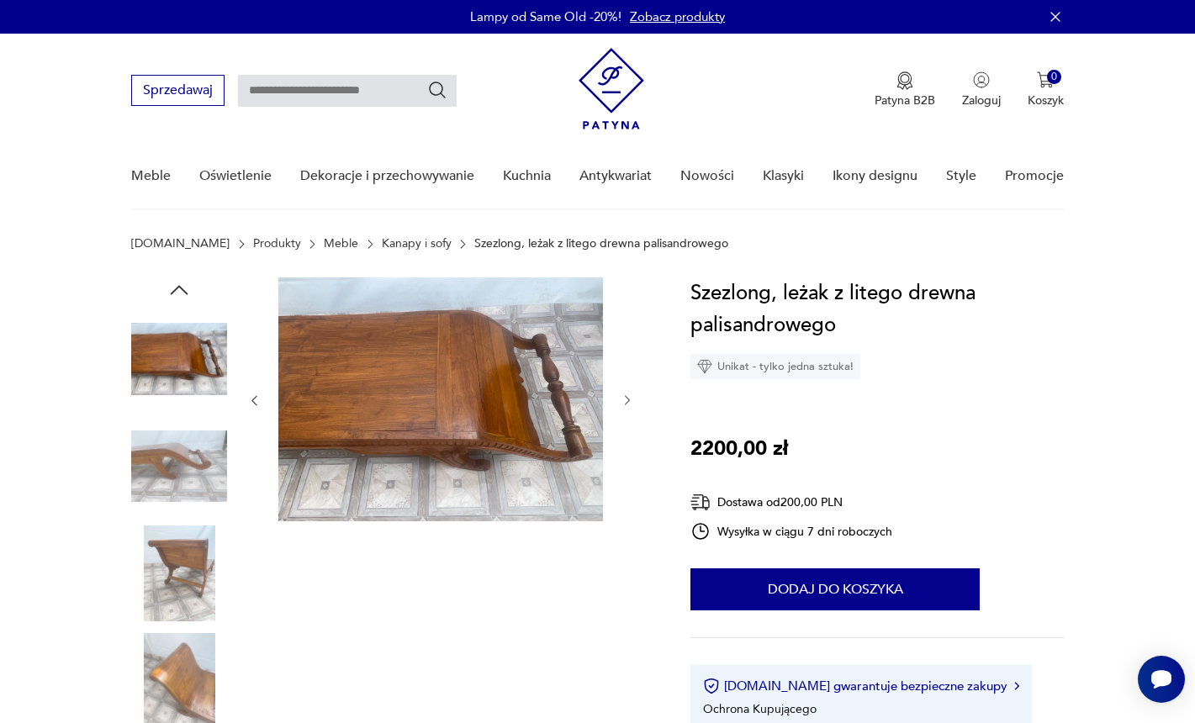
click at [188, 468] on img at bounding box center [179, 467] width 96 height 96
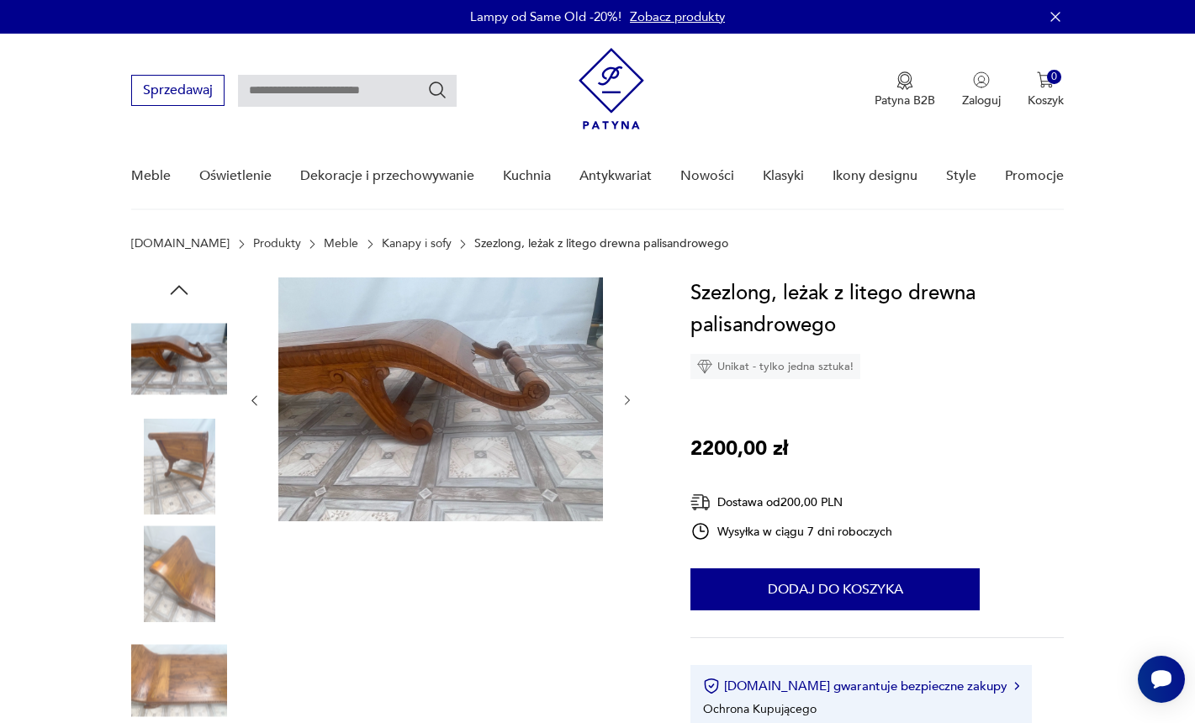
click at [189, 471] on img at bounding box center [179, 467] width 96 height 96
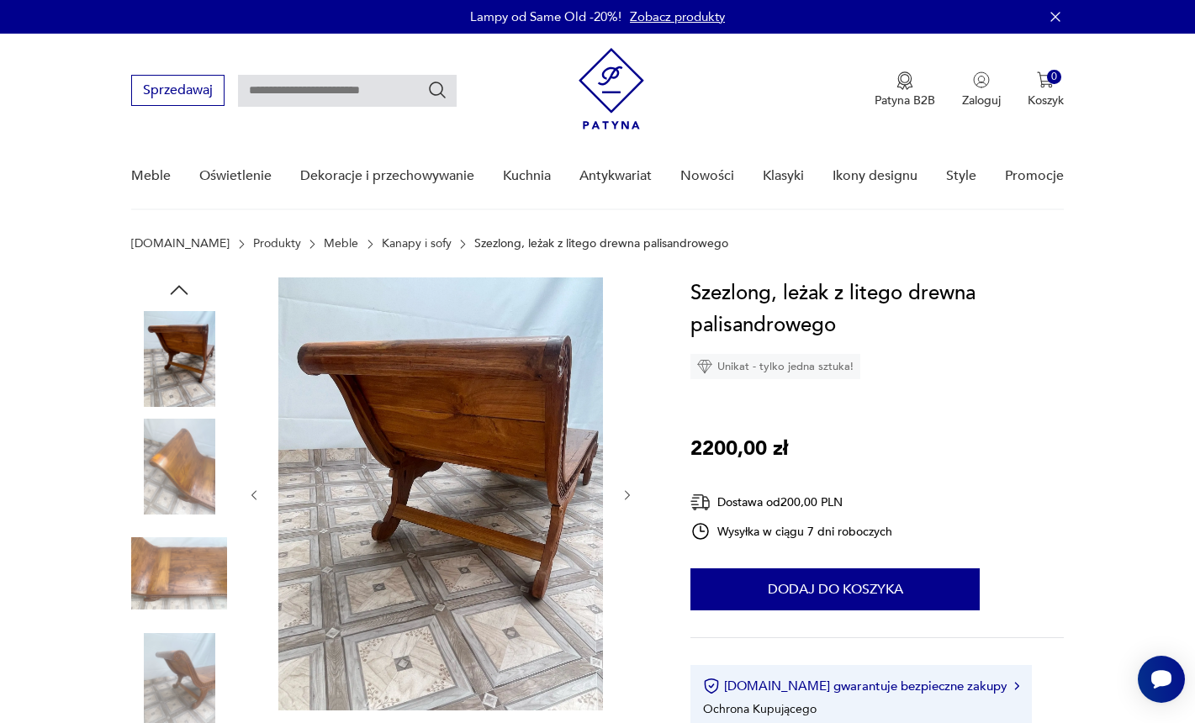
click at [189, 471] on img at bounding box center [179, 467] width 96 height 96
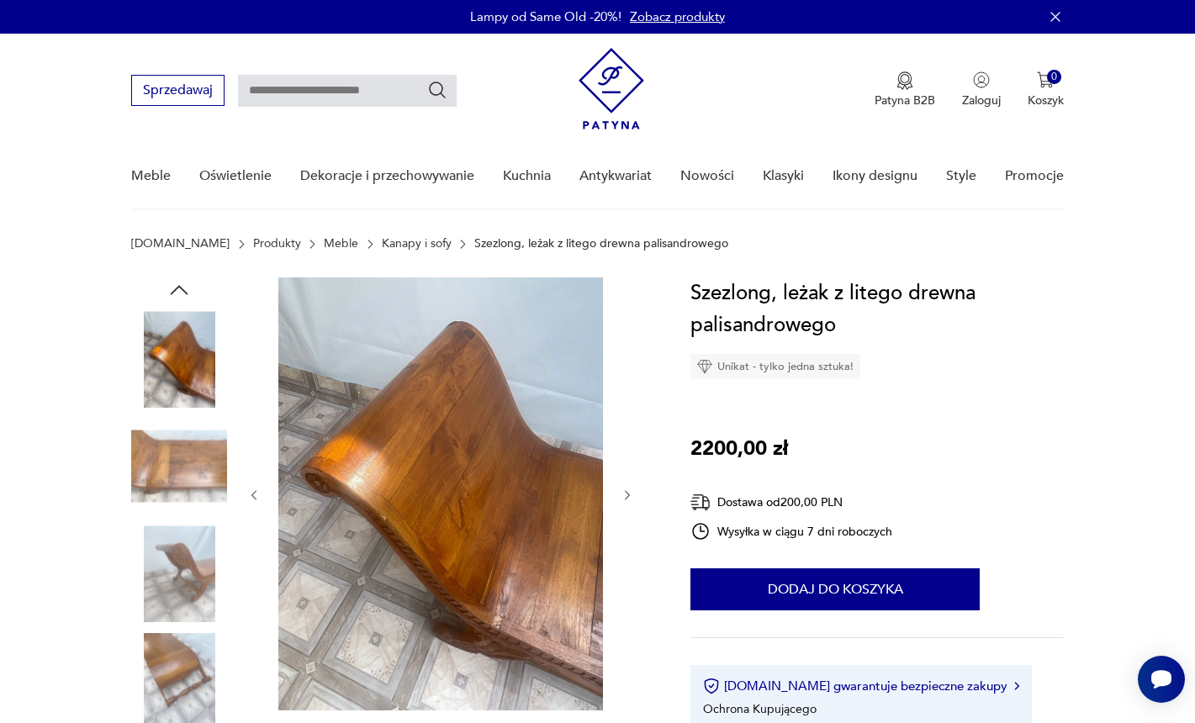
click at [189, 471] on img at bounding box center [179, 467] width 96 height 96
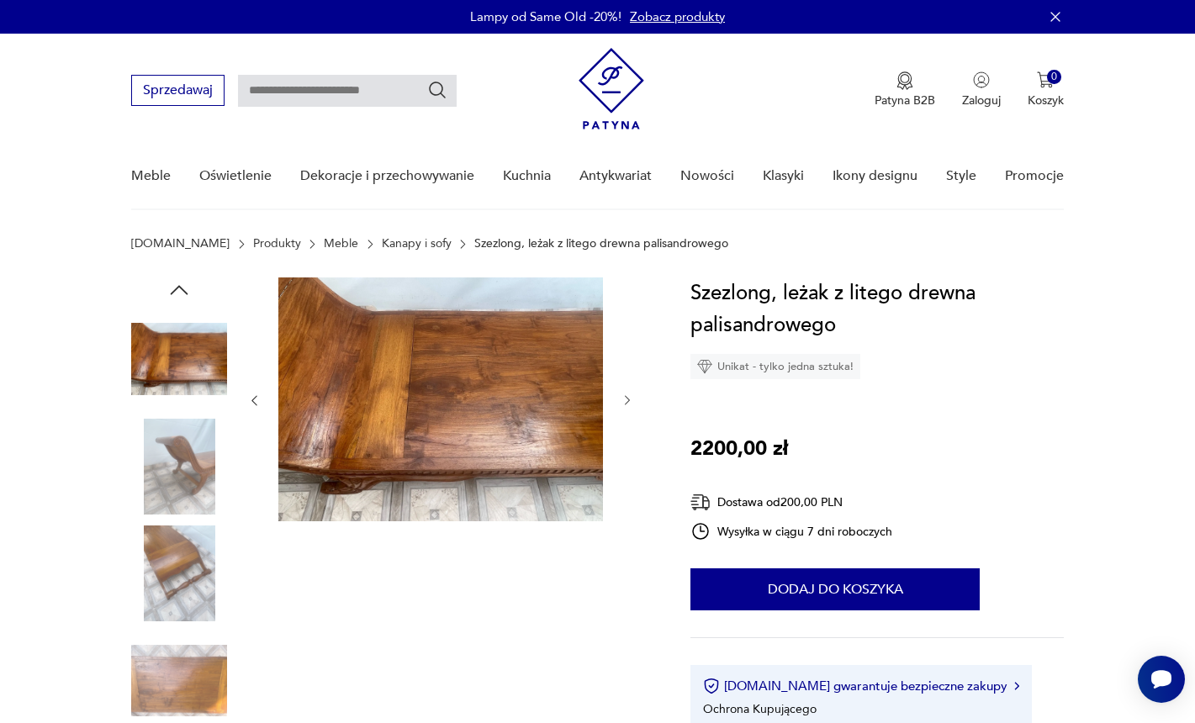
click at [189, 470] on img at bounding box center [179, 467] width 96 height 96
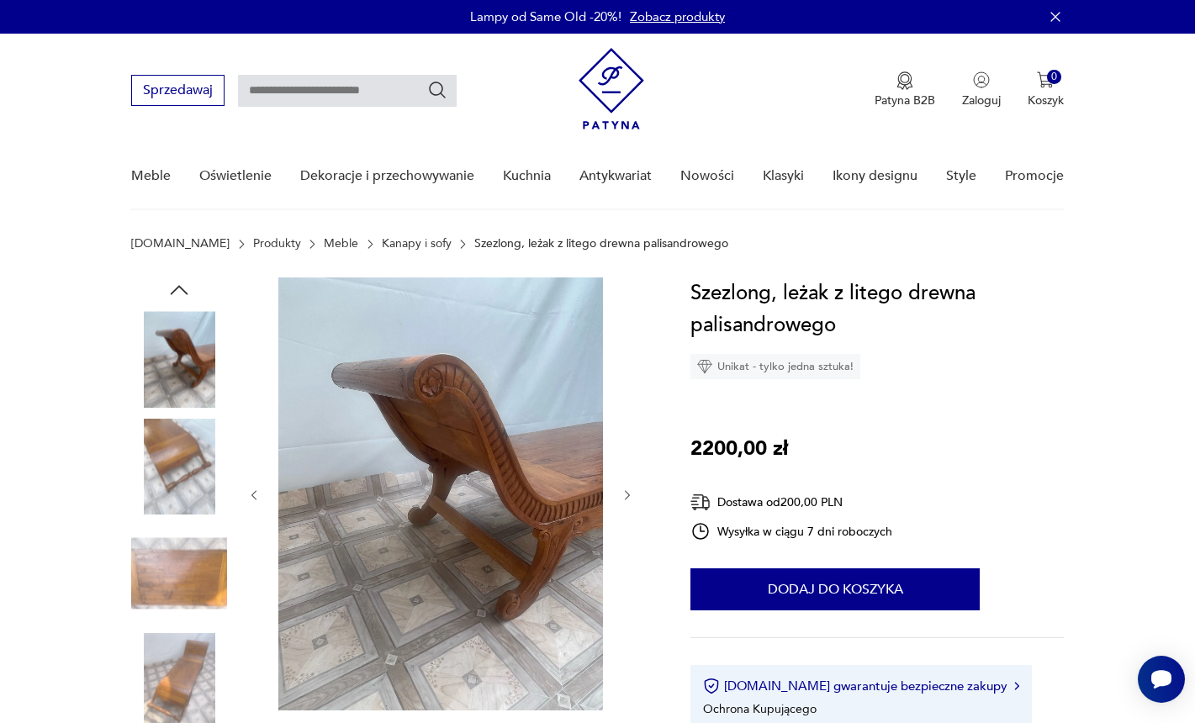
click at [189, 474] on img at bounding box center [179, 467] width 96 height 96
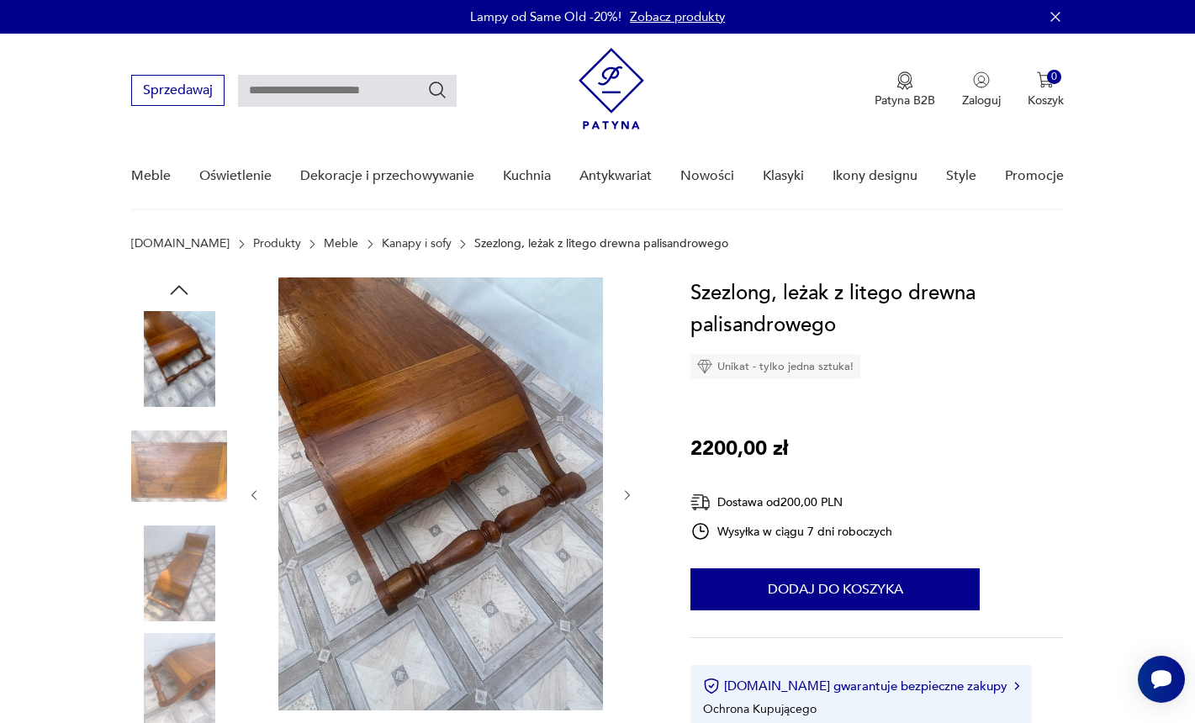
click at [189, 476] on img at bounding box center [179, 467] width 96 height 96
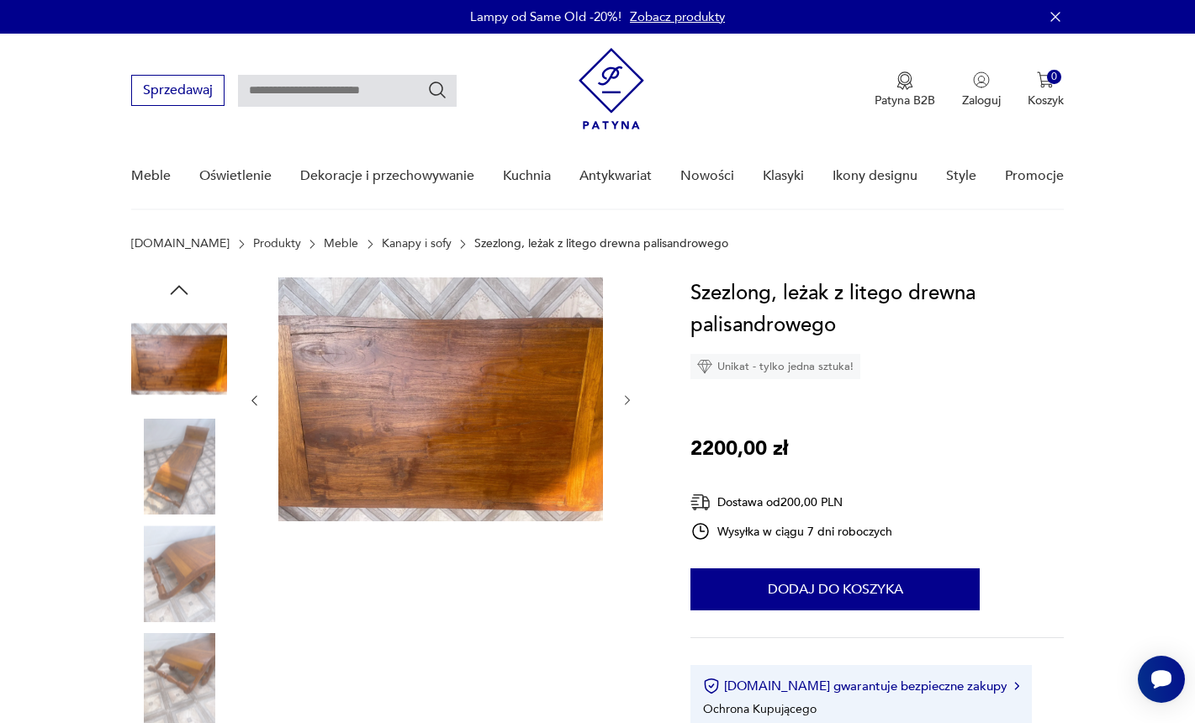
click at [189, 476] on img at bounding box center [179, 467] width 96 height 96
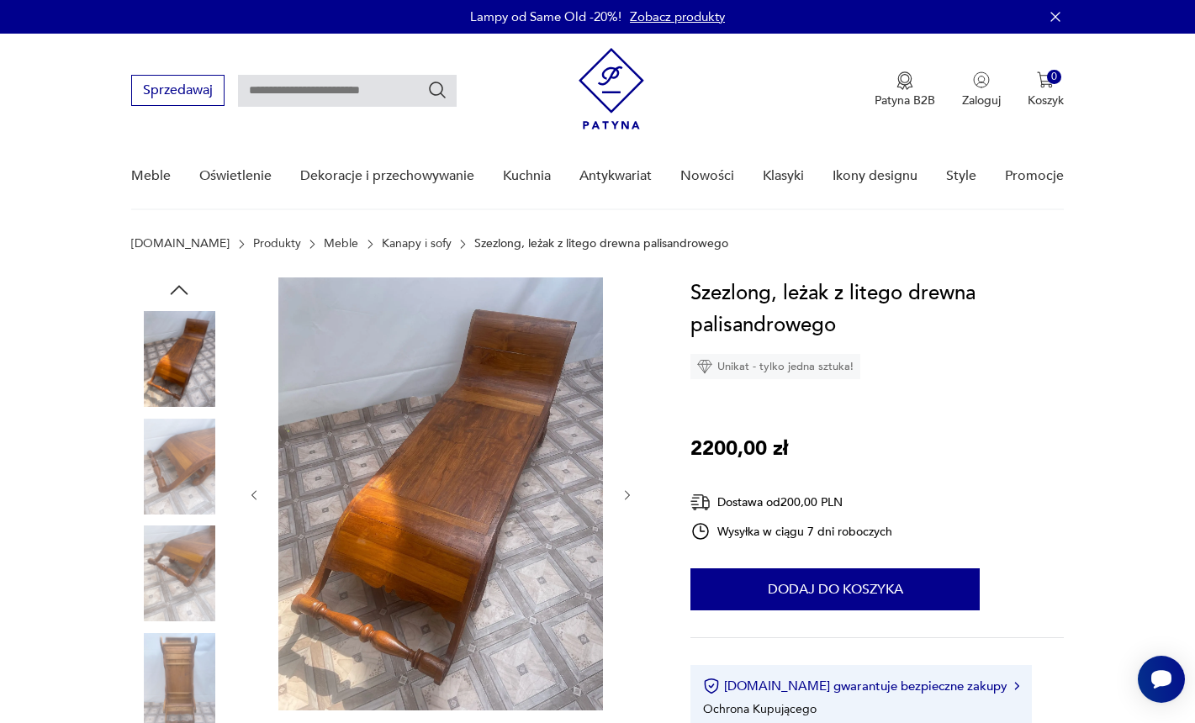
click at [189, 476] on img at bounding box center [179, 467] width 96 height 96
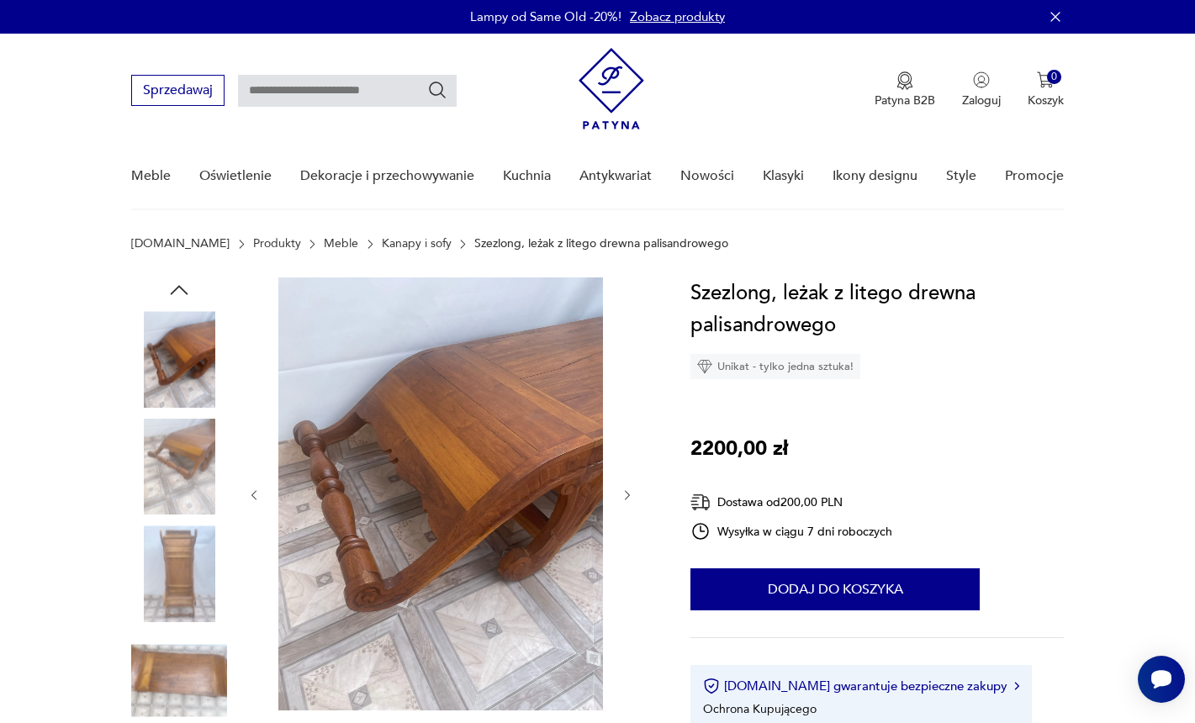
click at [189, 476] on img at bounding box center [179, 467] width 96 height 96
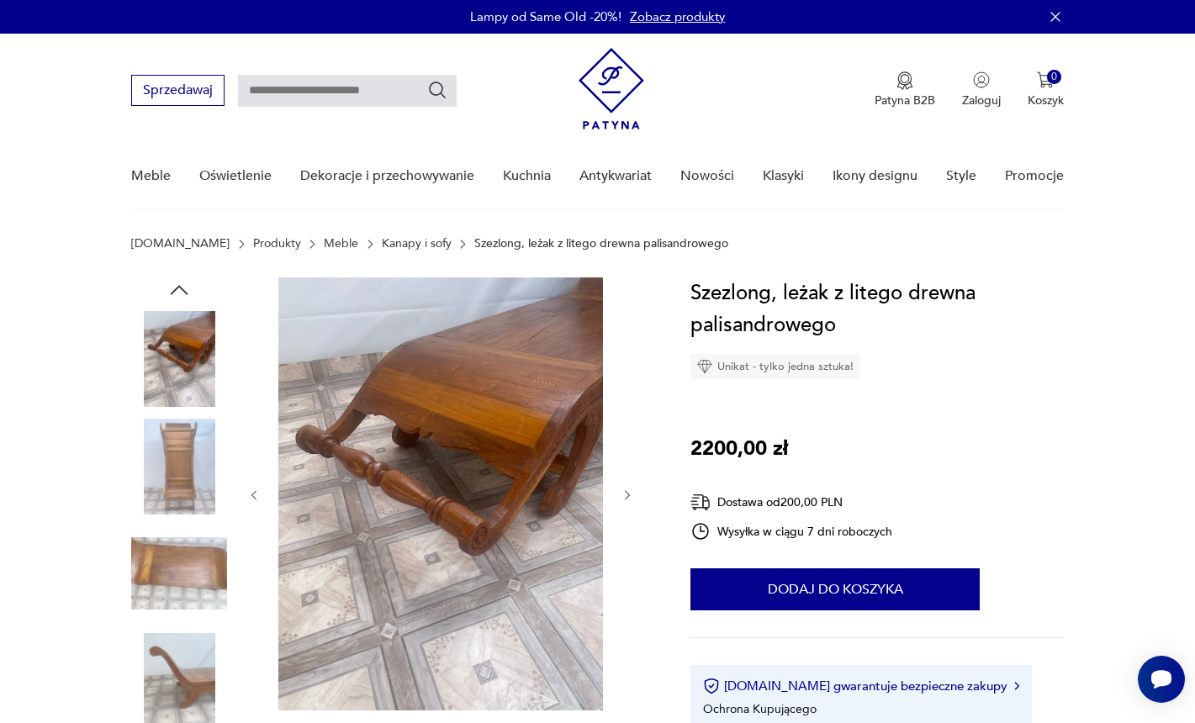
click at [189, 476] on img at bounding box center [179, 467] width 96 height 96
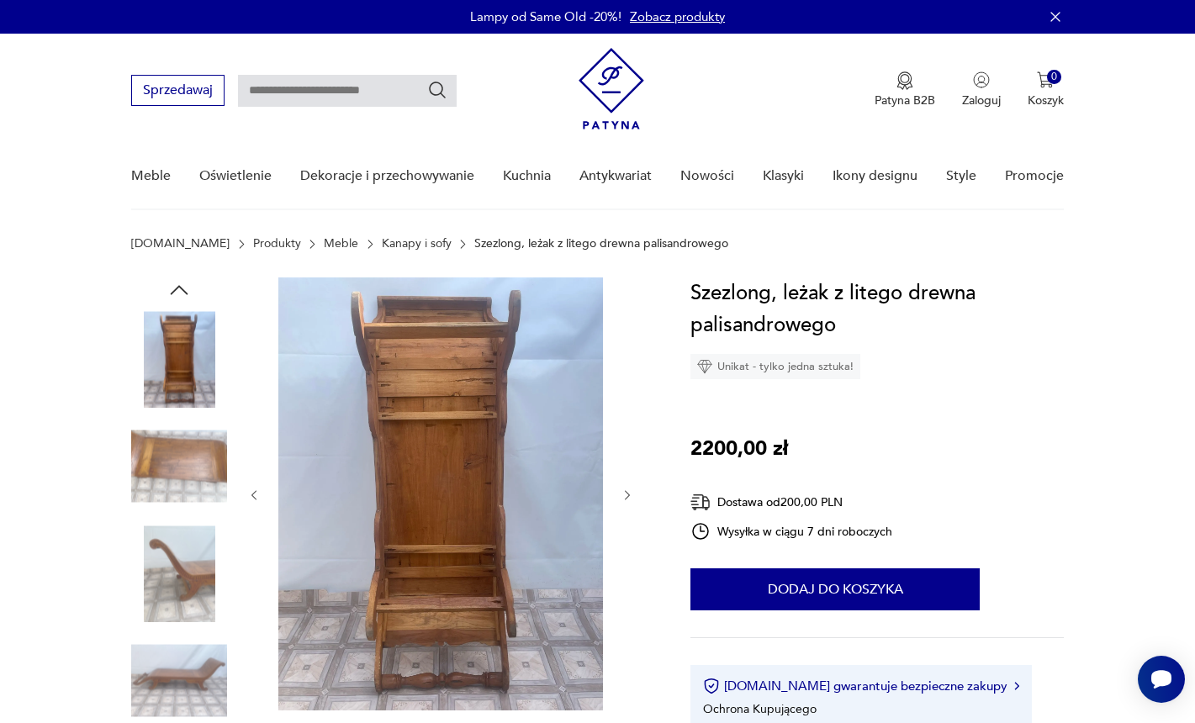
click at [189, 476] on img at bounding box center [179, 467] width 96 height 96
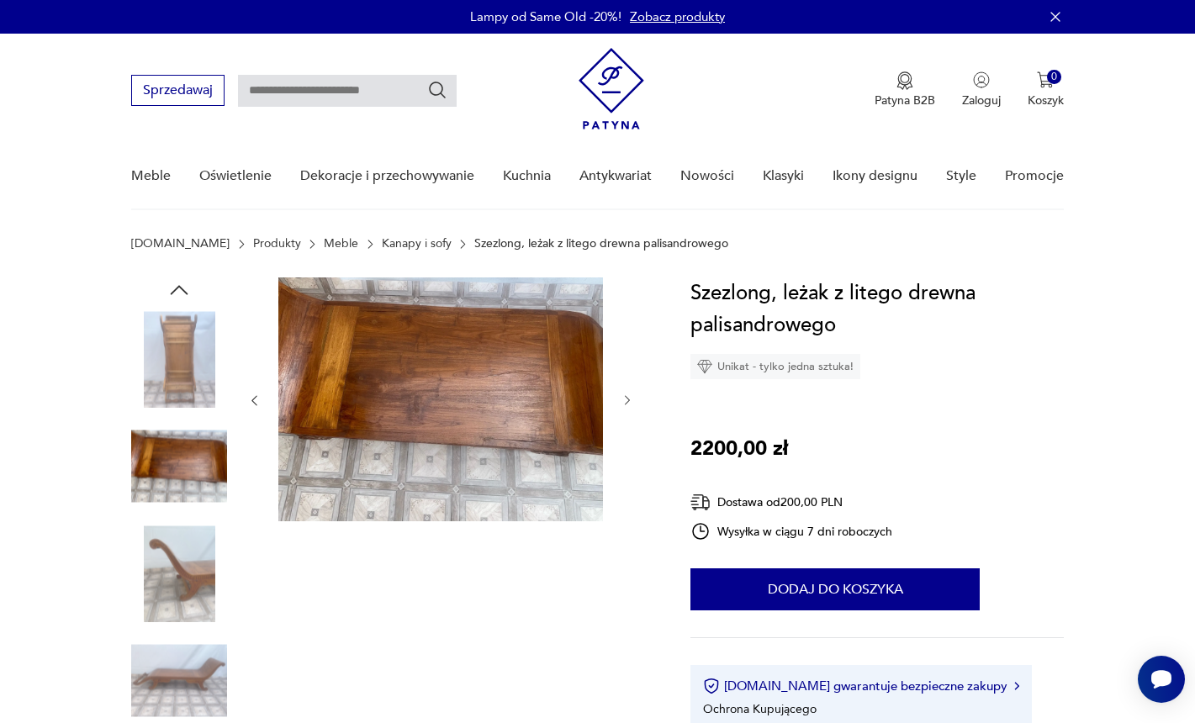
click at [189, 476] on img at bounding box center [179, 467] width 96 height 96
click at [189, 522] on div at bounding box center [179, 521] width 96 height 420
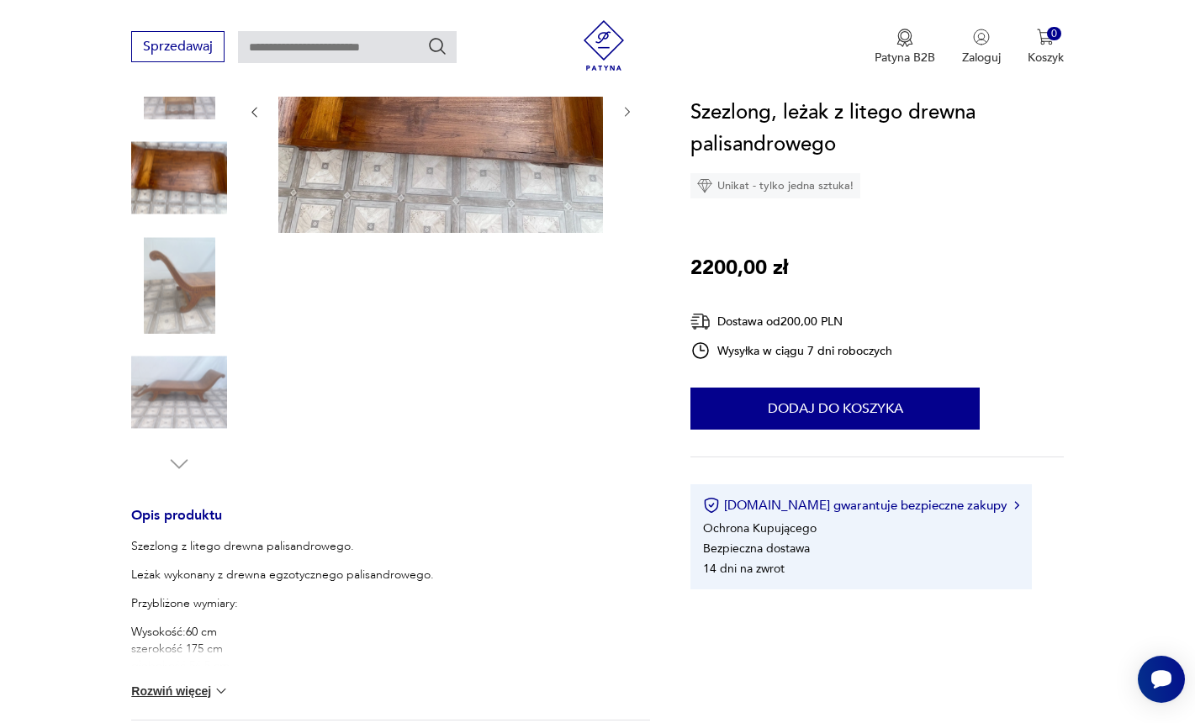
scroll to position [289, 0]
click at [215, 690] on img at bounding box center [221, 690] width 17 height 17
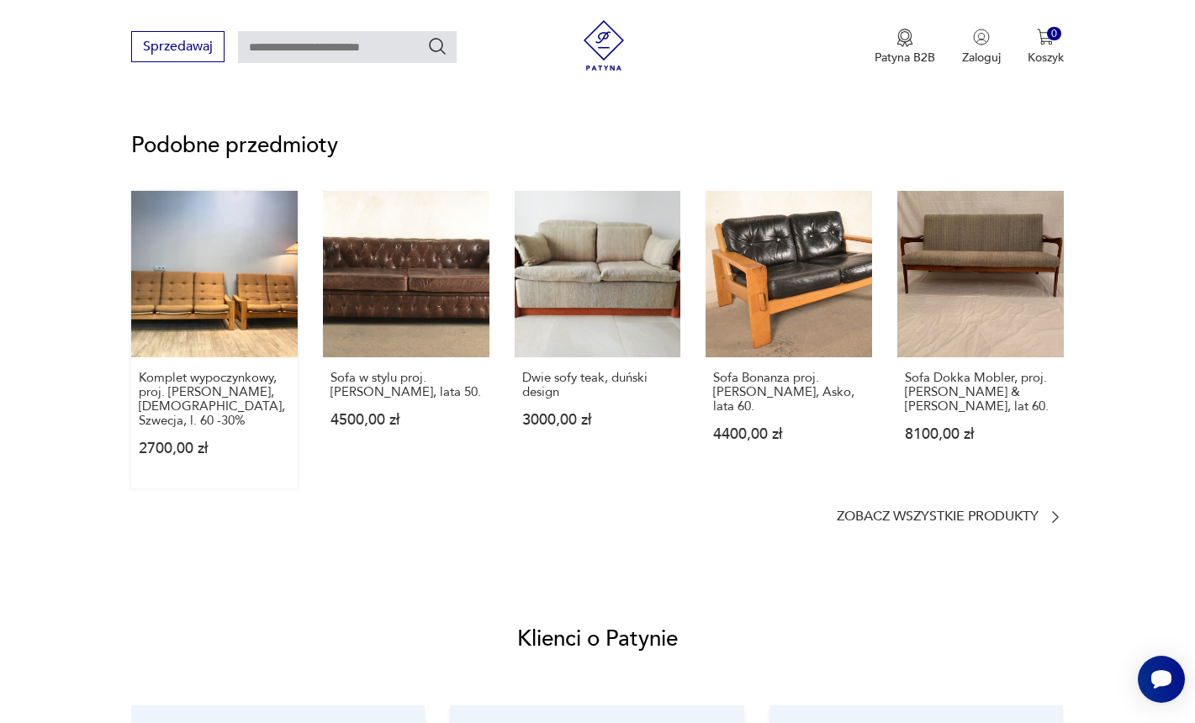
scroll to position [1466, 0]
